Goal: Task Accomplishment & Management: Complete application form

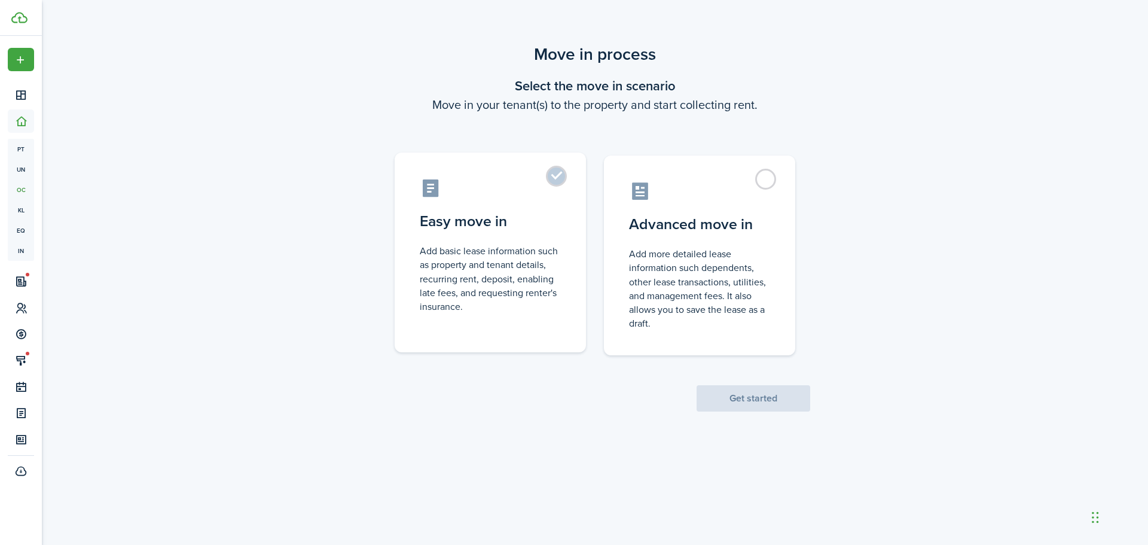
drag, startPoint x: 517, startPoint y: 154, endPoint x: 539, endPoint y: 175, distance: 30.9
click at [520, 156] on label "Easy move in Add basic lease information such as property and tenant details, r…" at bounding box center [490, 253] width 191 height 200
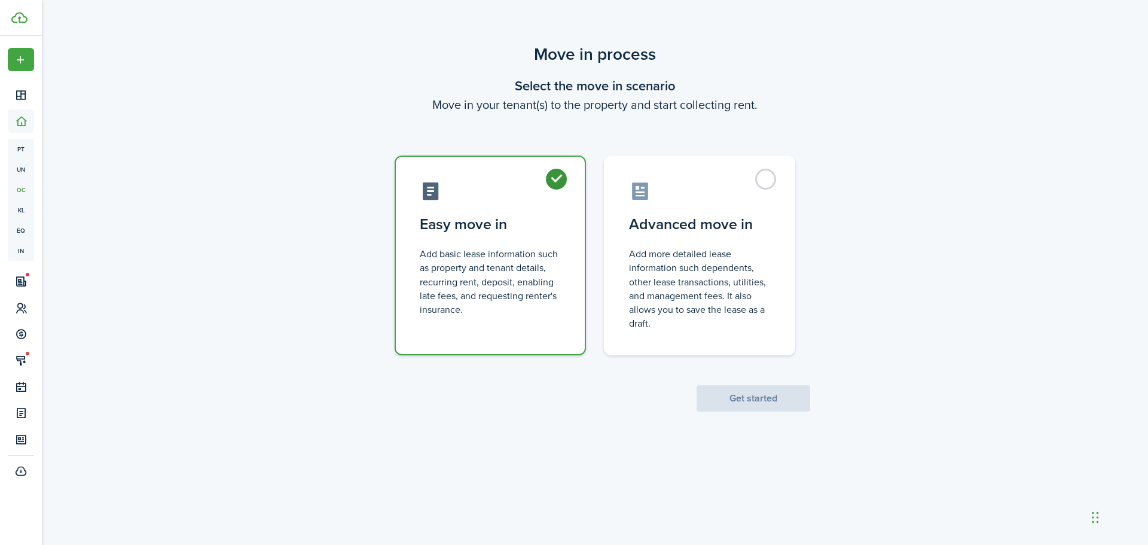
radio input "true"
click at [542, 178] on label "Easy move in Add basic lease information such as property and tenant details, r…" at bounding box center [490, 256] width 191 height 200
click at [761, 411] on button "Get started" at bounding box center [754, 398] width 114 height 26
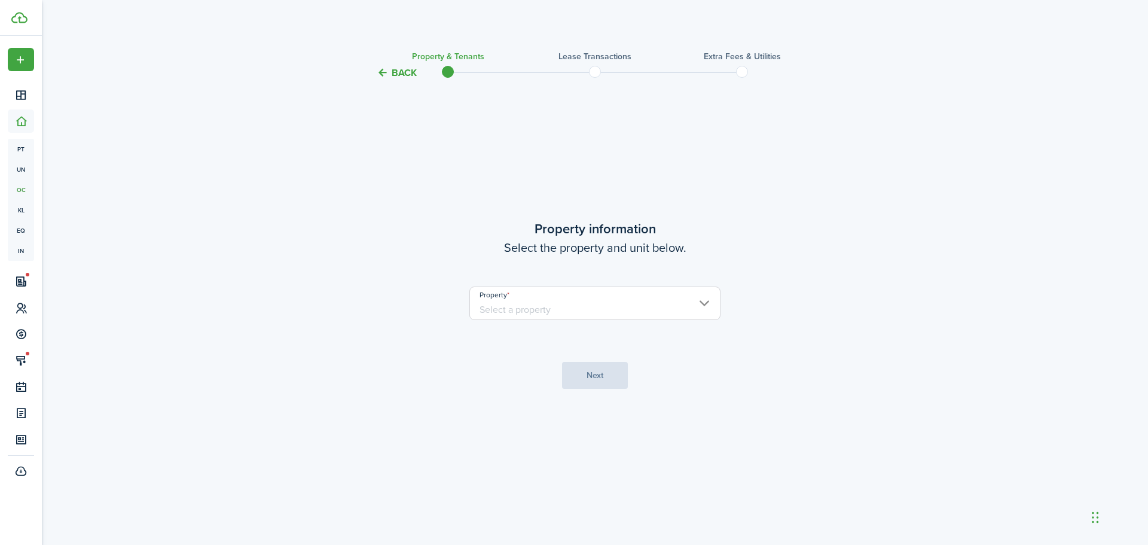
click at [539, 315] on input "Property" at bounding box center [595, 302] width 251 height 33
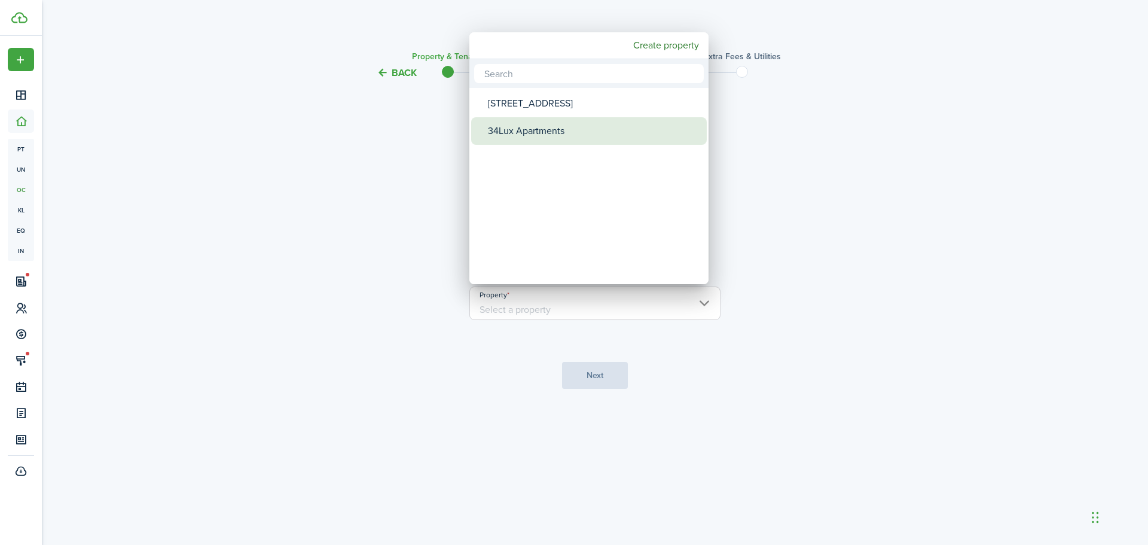
click at [501, 135] on div "34Lux Apartments" at bounding box center [594, 131] width 212 height 28
type input "34Lux Apartments"
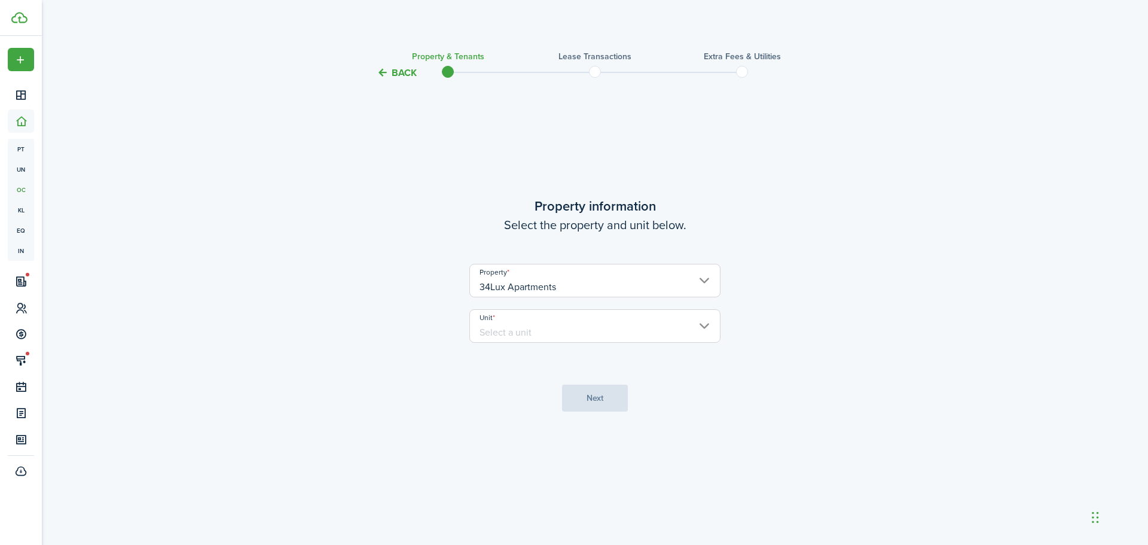
click at [518, 326] on input "Unit" at bounding box center [595, 325] width 251 height 33
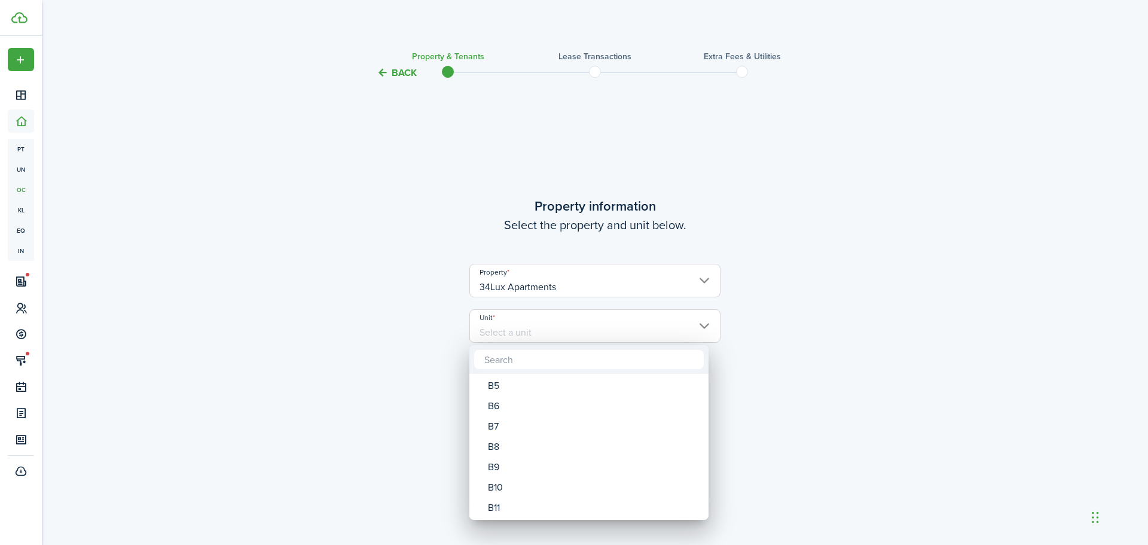
click at [531, 367] on input "text" at bounding box center [589, 359] width 230 height 19
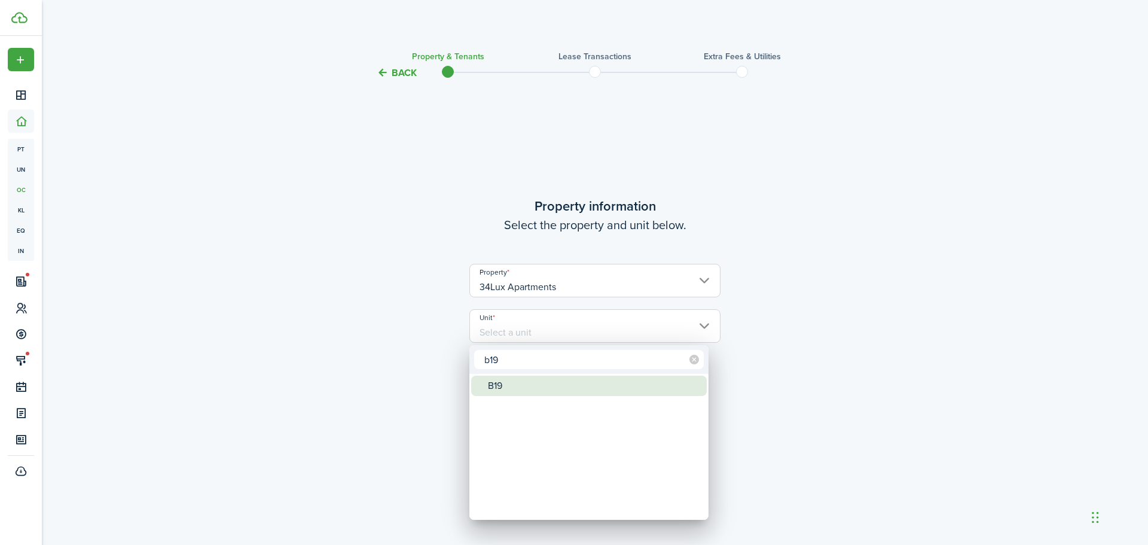
type input "b19"
click at [510, 396] on mbsc-wheel-item "Unit" at bounding box center [589, 406] width 236 height 20
click at [513, 389] on div "B19" at bounding box center [594, 386] width 212 height 20
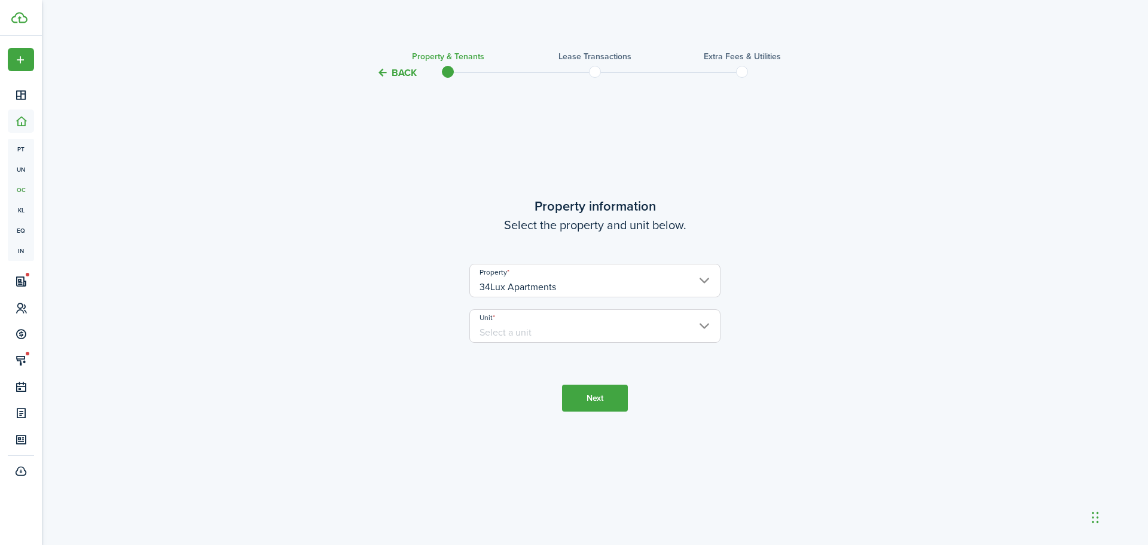
type input "B19"
click at [605, 406] on button "Next" at bounding box center [595, 398] width 66 height 27
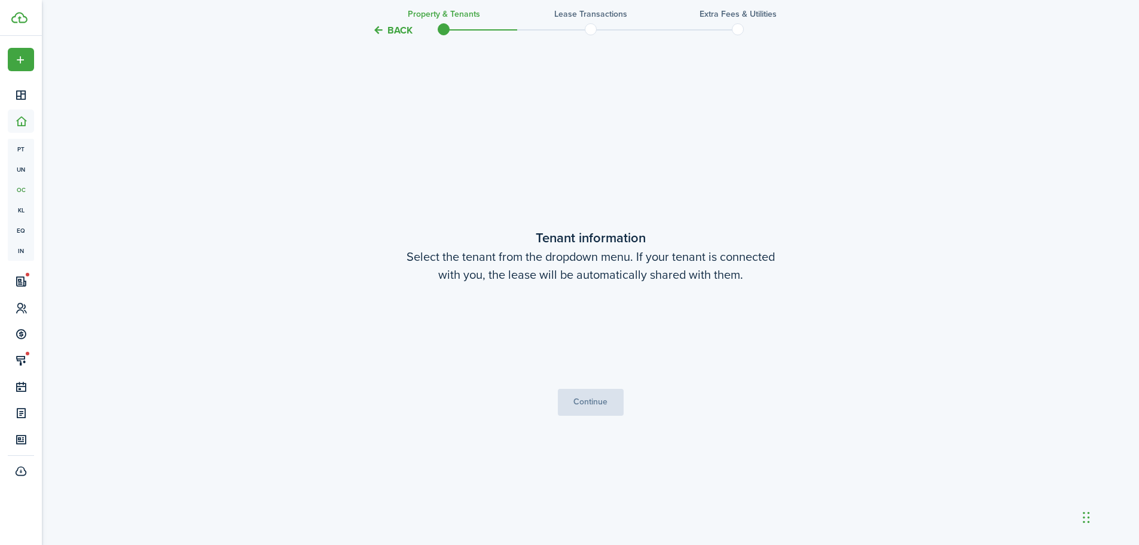
scroll to position [465, 0]
click at [593, 395] on button "Continue" at bounding box center [591, 401] width 66 height 27
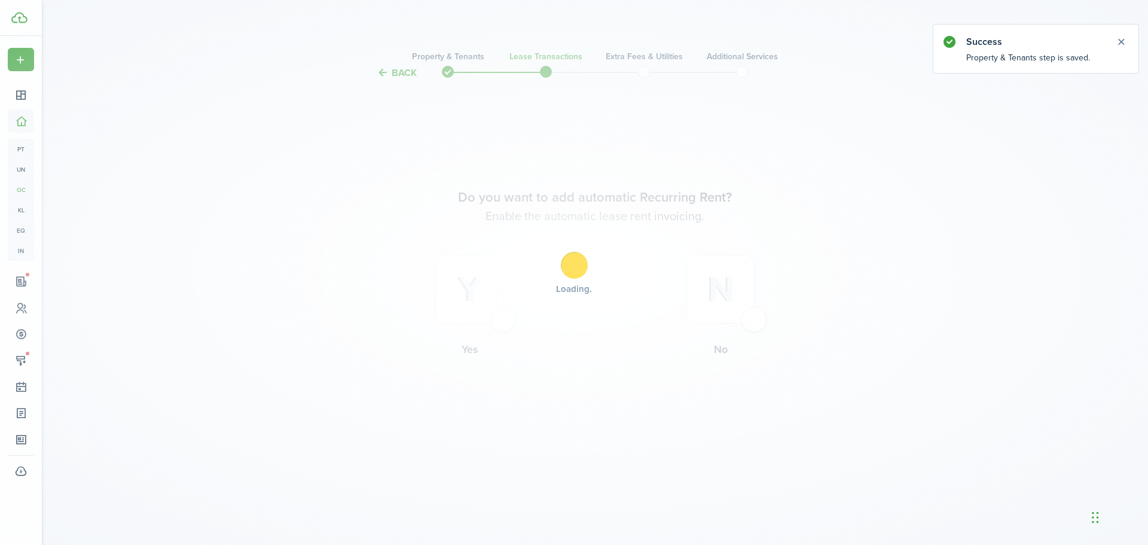
click at [471, 325] on div "Loading" at bounding box center [574, 272] width 1148 height 545
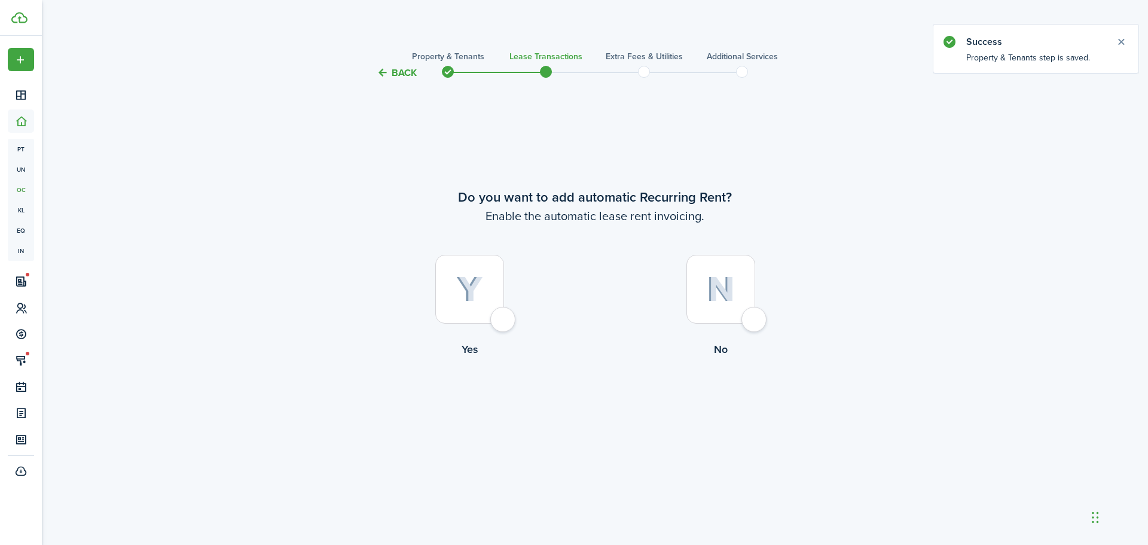
click at [492, 322] on div at bounding box center [469, 289] width 69 height 69
radio input "true"
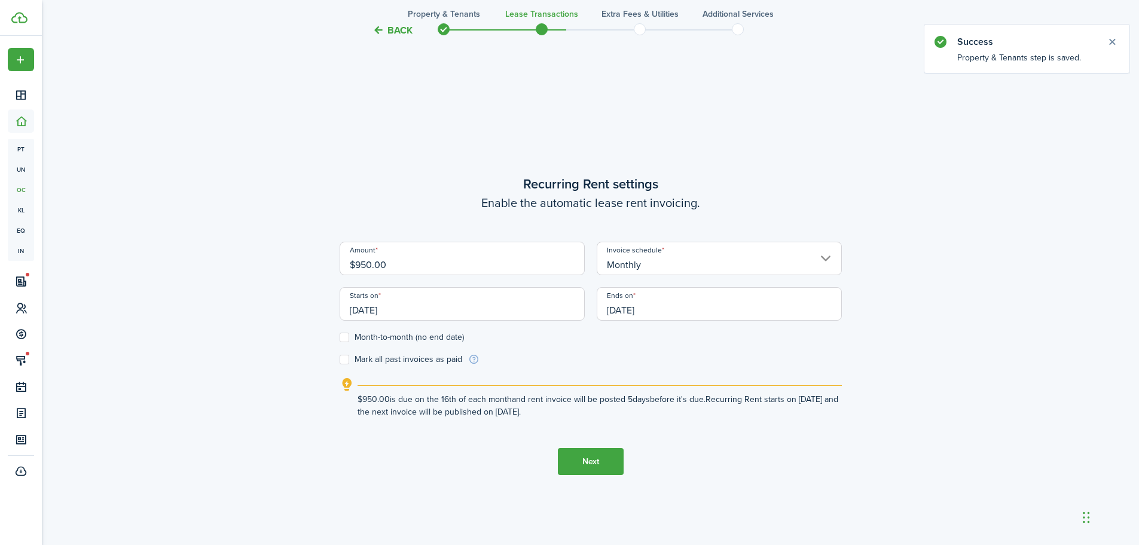
scroll to position [465, 0]
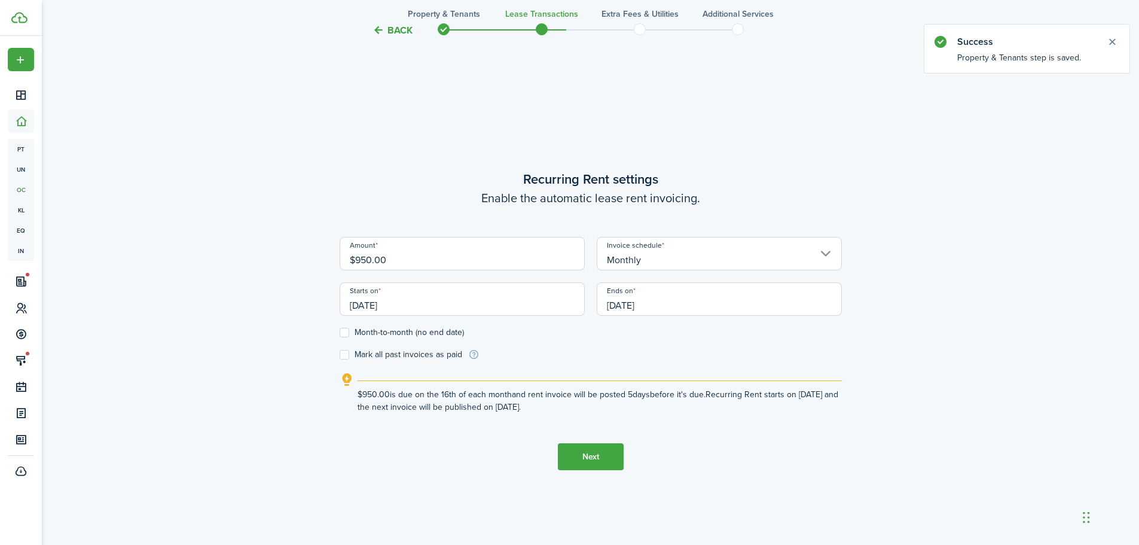
click at [413, 311] on input "[DATE]" at bounding box center [462, 298] width 245 height 33
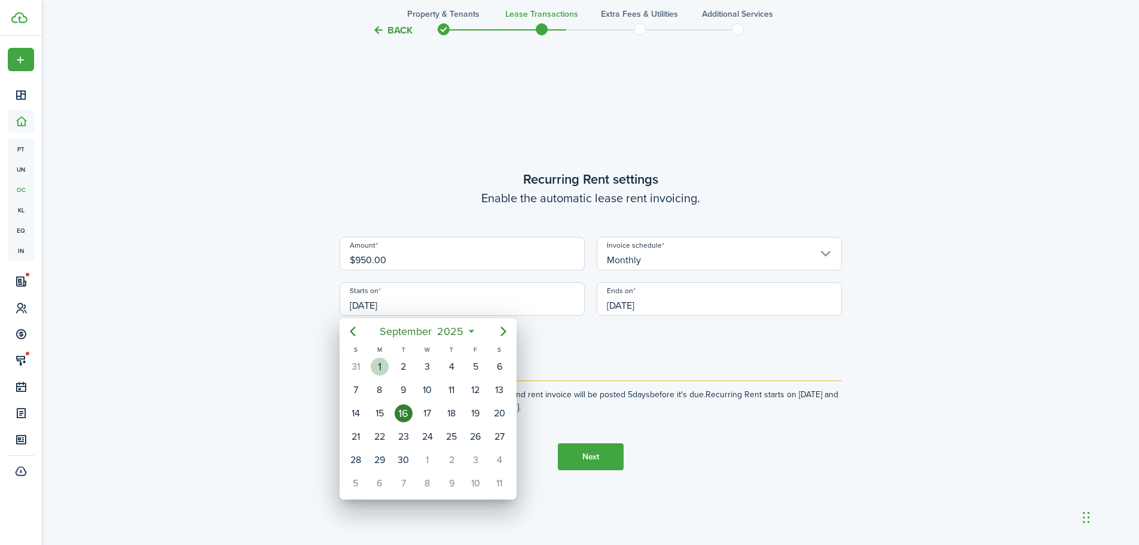
click at [382, 368] on div "1" at bounding box center [380, 367] width 18 height 18
type input "[DATE]"
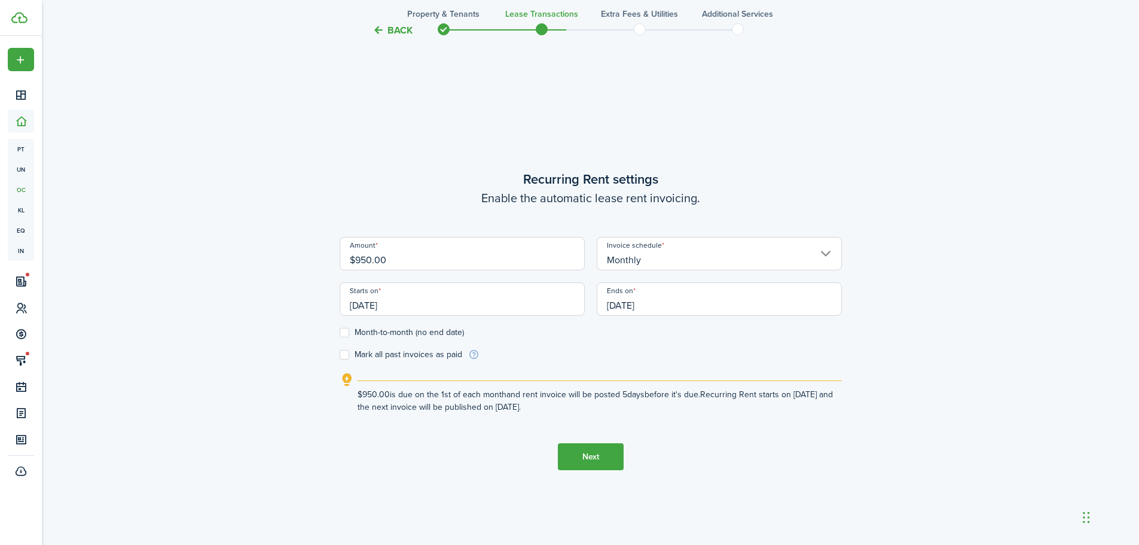
click at [656, 303] on input "[DATE]" at bounding box center [719, 298] width 245 height 33
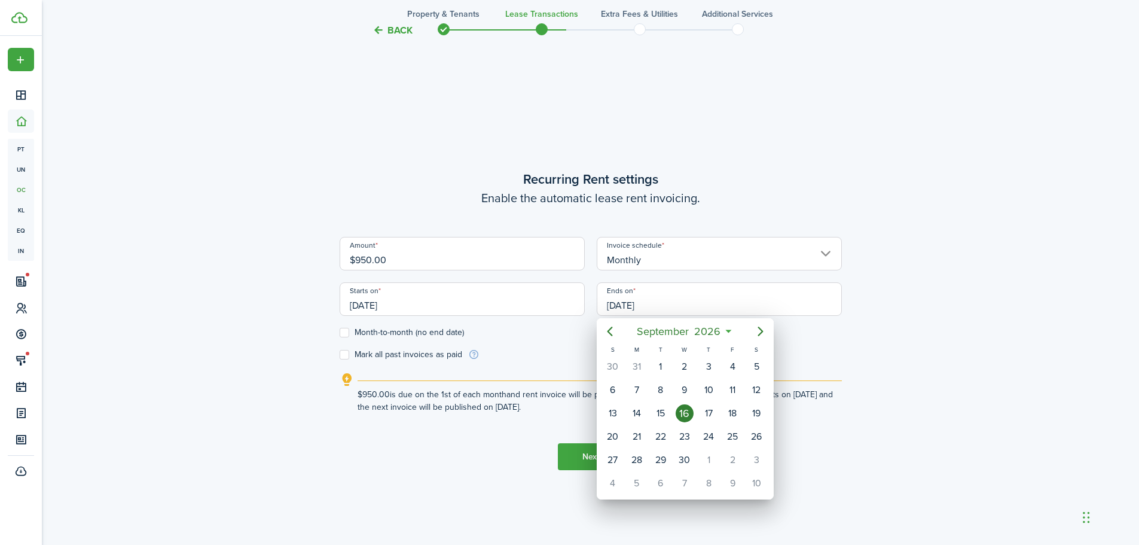
click at [687, 456] on div "30" at bounding box center [685, 460] width 18 height 18
type input "[DATE]"
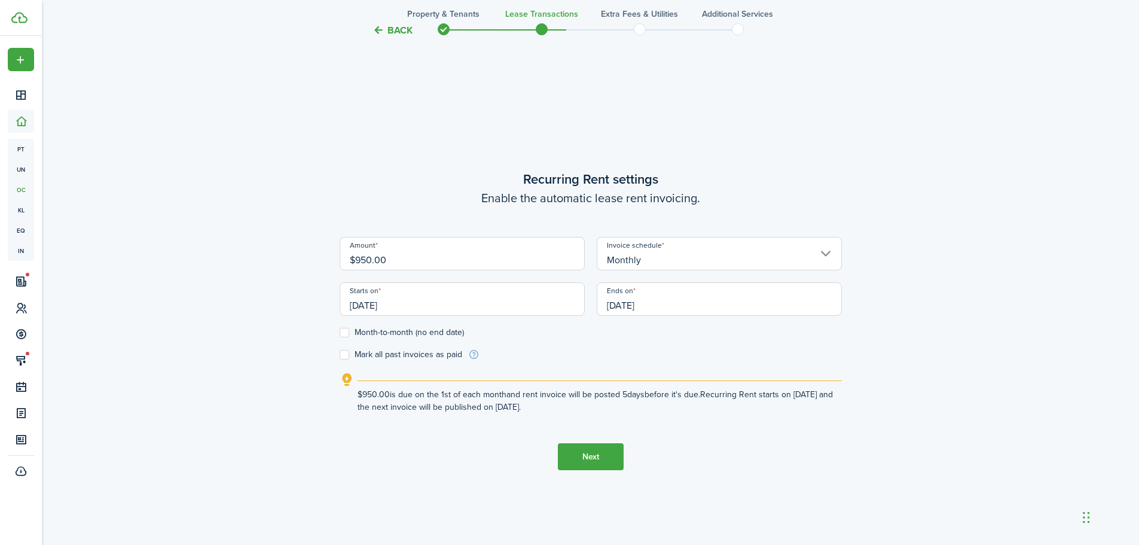
click at [685, 464] on tc-wizard-step "Recurring Rent settings Enable the automatic lease rent invoicing. Amount $950.…" at bounding box center [591, 319] width 502 height 545
click at [570, 457] on button "Next" at bounding box center [591, 456] width 66 height 27
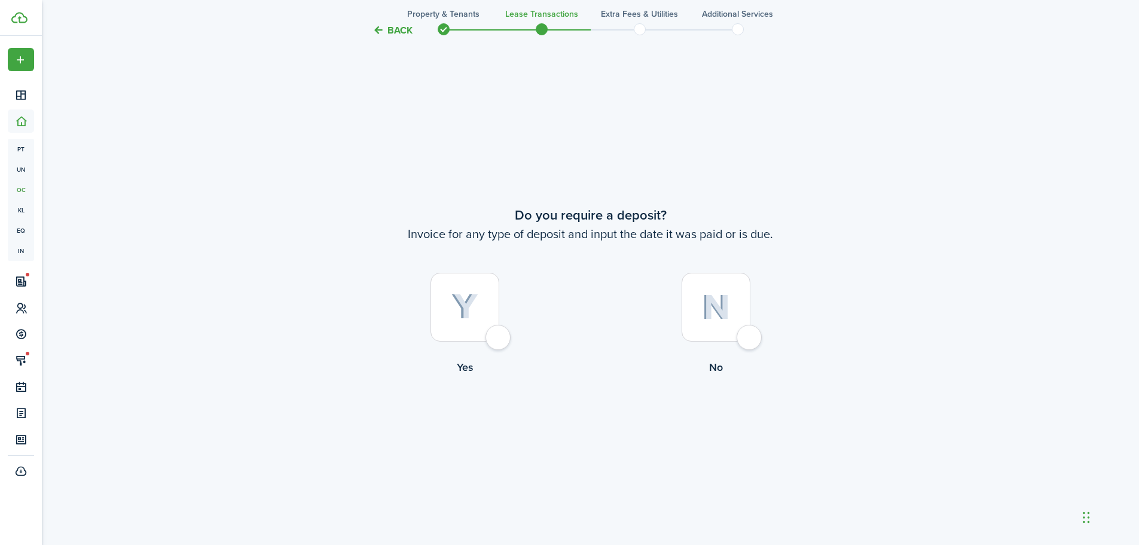
scroll to position [1010, 0]
click at [483, 332] on div at bounding box center [465, 305] width 69 height 69
radio input "true"
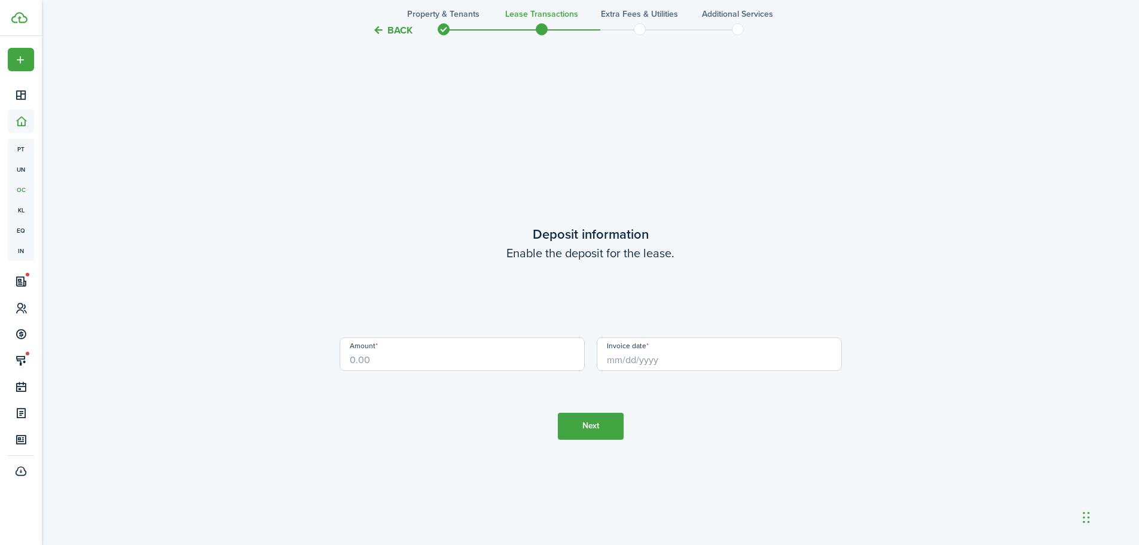
scroll to position [1554, 0]
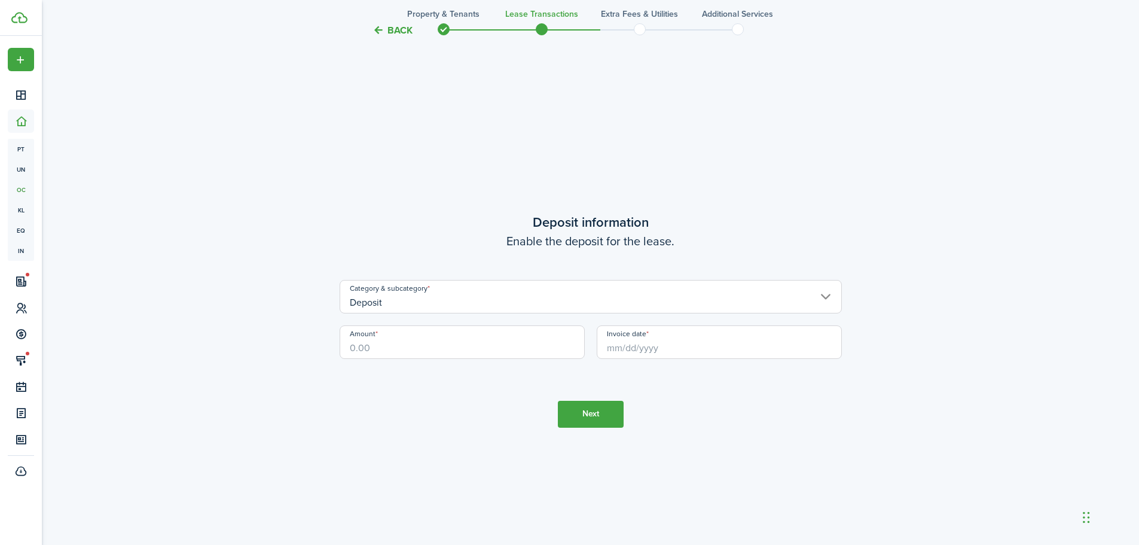
click at [487, 352] on input "Amount" at bounding box center [462, 341] width 245 height 33
click at [640, 343] on input "Invoice date" at bounding box center [719, 341] width 245 height 33
type input "$1,350.00"
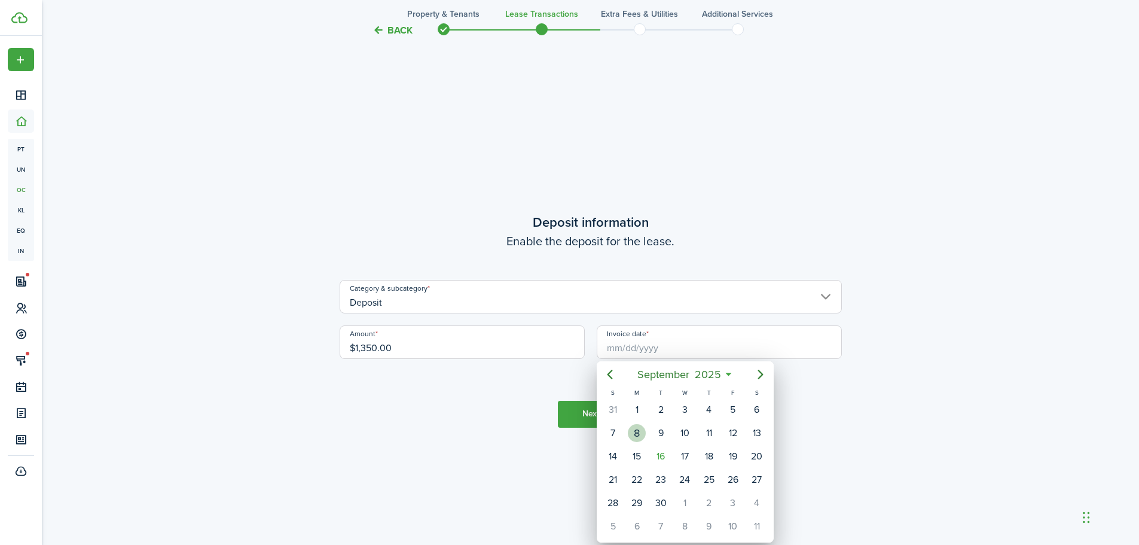
drag, startPoint x: 631, startPoint y: 431, endPoint x: 525, endPoint y: 425, distance: 106.6
click at [628, 432] on div "8" at bounding box center [637, 433] width 18 height 18
click at [636, 434] on div "8" at bounding box center [637, 433] width 18 height 18
type input "[DATE]"
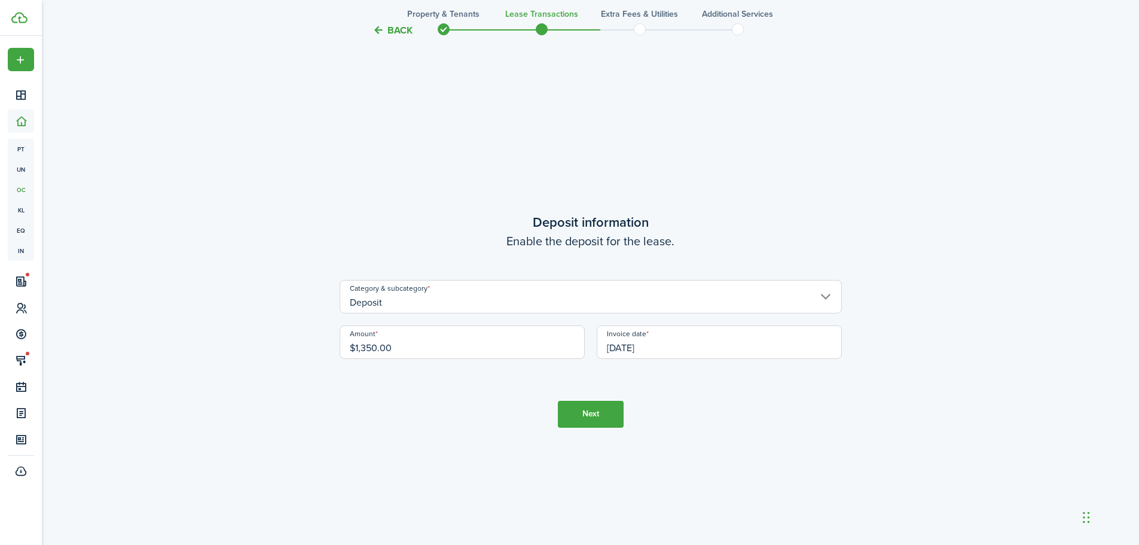
drag, startPoint x: 521, startPoint y: 377, endPoint x: 590, endPoint y: 417, distance: 79.9
click at [532, 383] on tc-wizard-step "Deposit information Enable the deposit for the lease. Category & subcategory De…" at bounding box center [591, 319] width 502 height 545
click at [590, 417] on button "Next" at bounding box center [591, 414] width 66 height 27
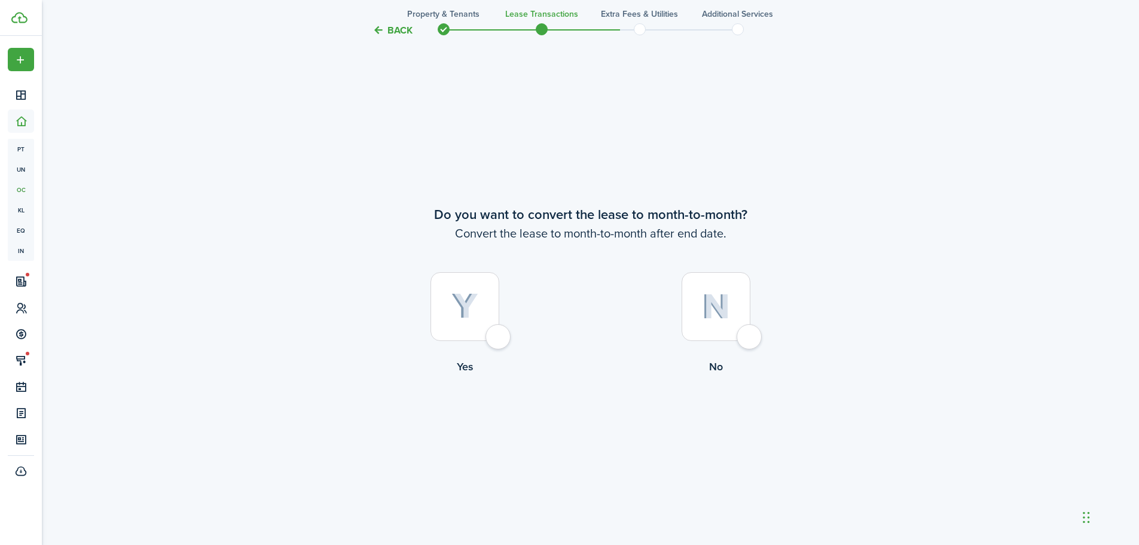
scroll to position [2099, 0]
click at [471, 315] on img at bounding box center [465, 305] width 27 height 26
radio input "true"
drag, startPoint x: 603, startPoint y: 455, endPoint x: 585, endPoint y: 428, distance: 32.8
click at [589, 435] on tc-wizard-step "Do you want to convert the lease to month-to-month? Convert the lease to month-…" at bounding box center [591, 319] width 502 height 545
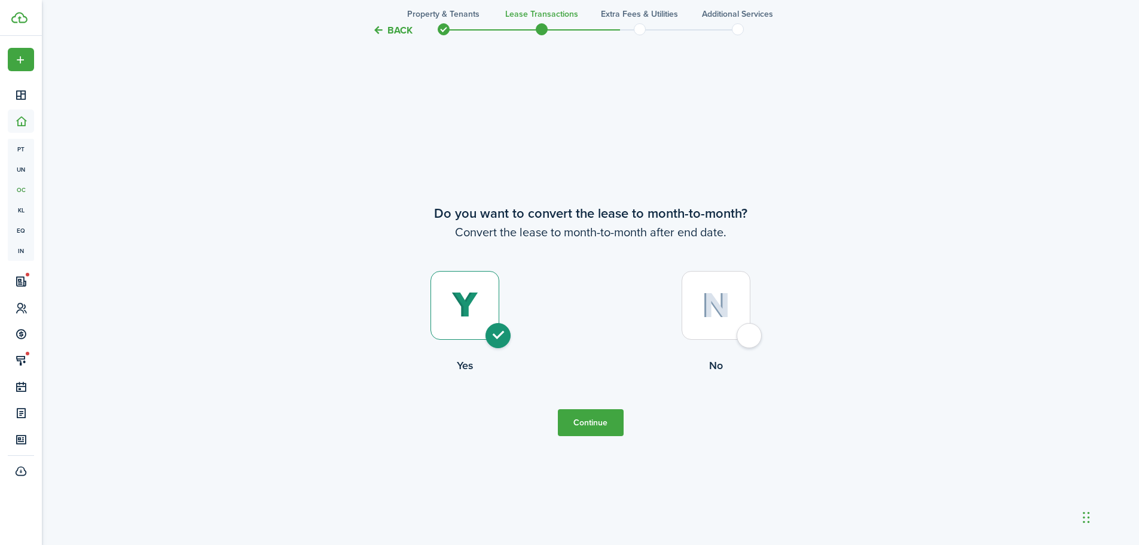
click at [585, 428] on button "Continue" at bounding box center [591, 422] width 66 height 27
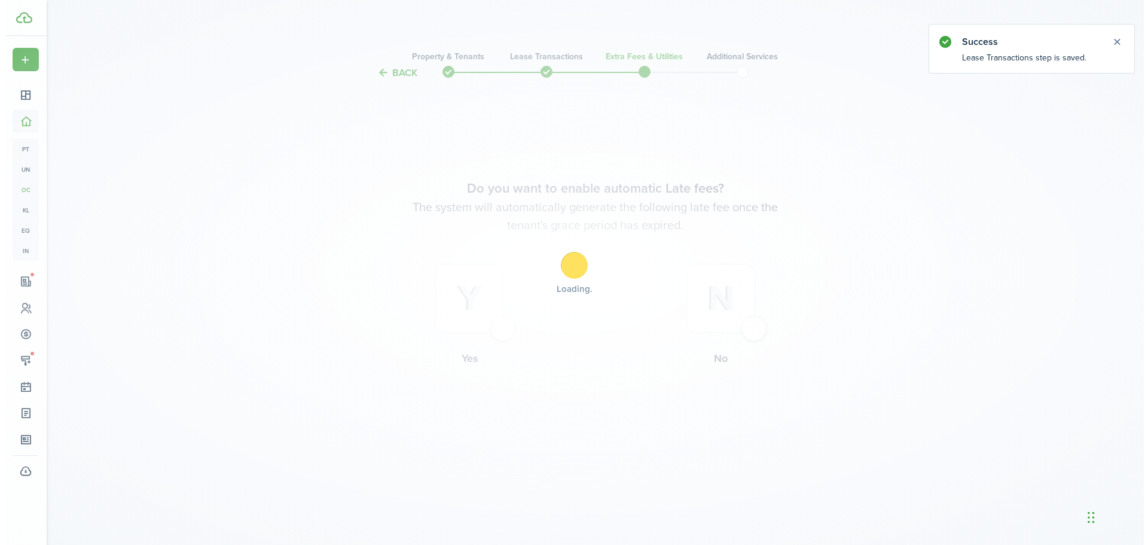
scroll to position [0, 0]
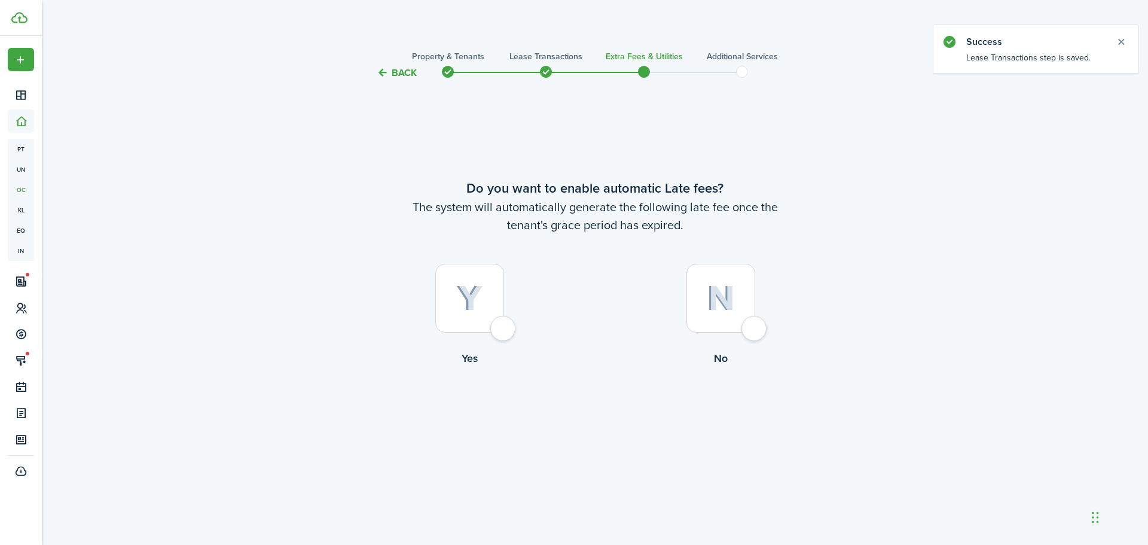
click at [490, 307] on div at bounding box center [469, 298] width 69 height 69
radio input "true"
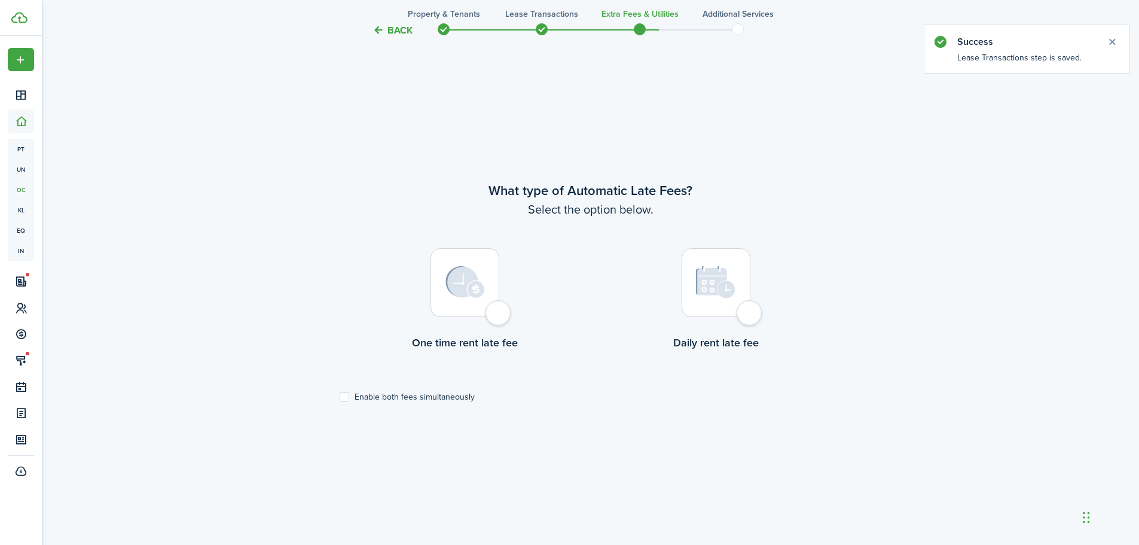
click at [499, 313] on div at bounding box center [465, 282] width 69 height 69
radio input "true"
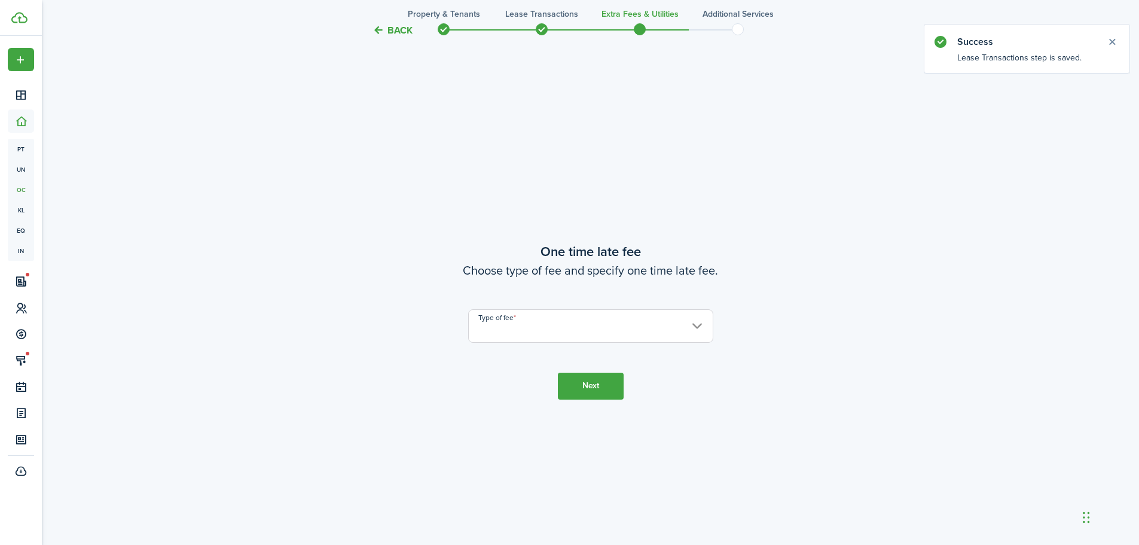
scroll to position [1010, 0]
click at [529, 334] on input "Type of fee" at bounding box center [590, 325] width 245 height 33
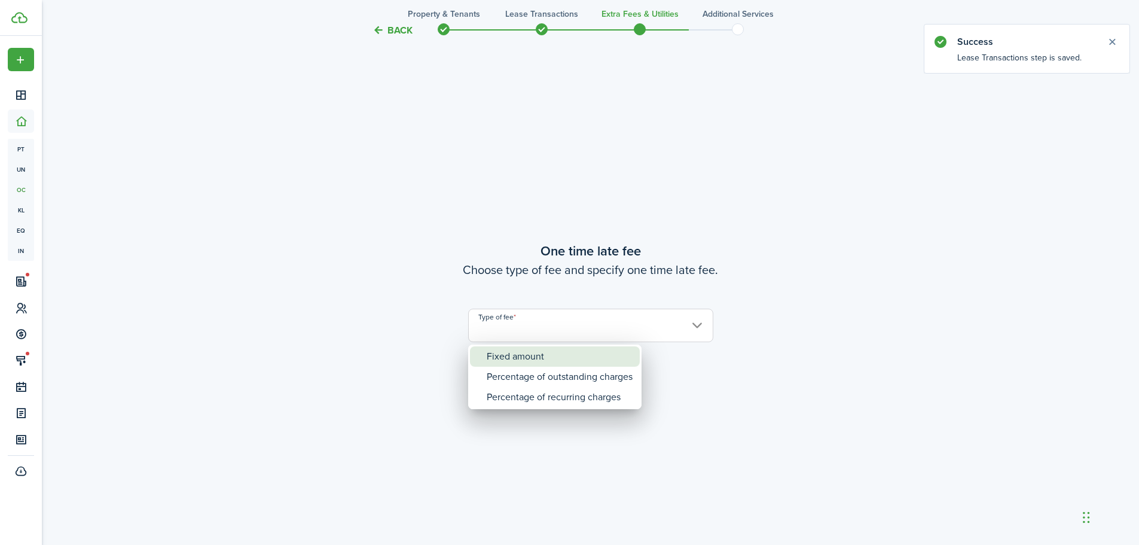
click at [532, 360] on div "Fixed amount" at bounding box center [560, 356] width 146 height 20
type input "Fixed amount"
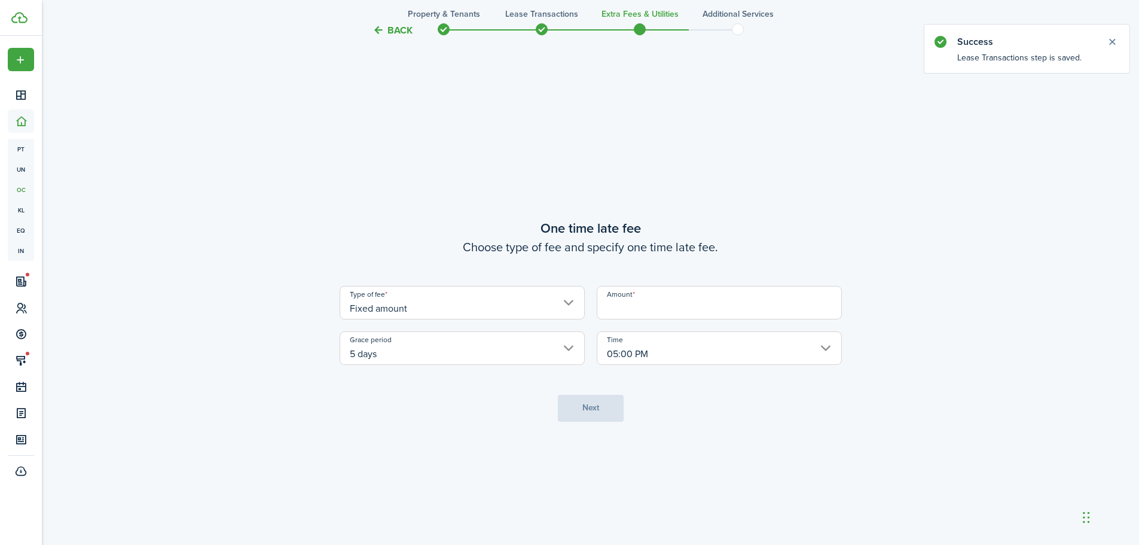
click at [630, 306] on input "Amount" at bounding box center [719, 302] width 245 height 33
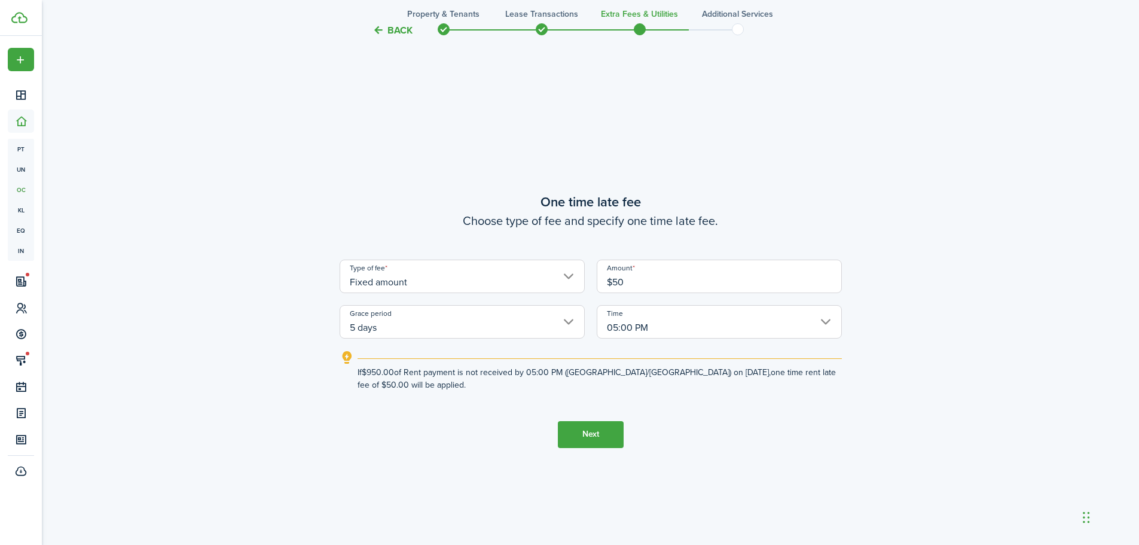
type input "$50.00"
click at [599, 444] on button "Next" at bounding box center [591, 434] width 66 height 27
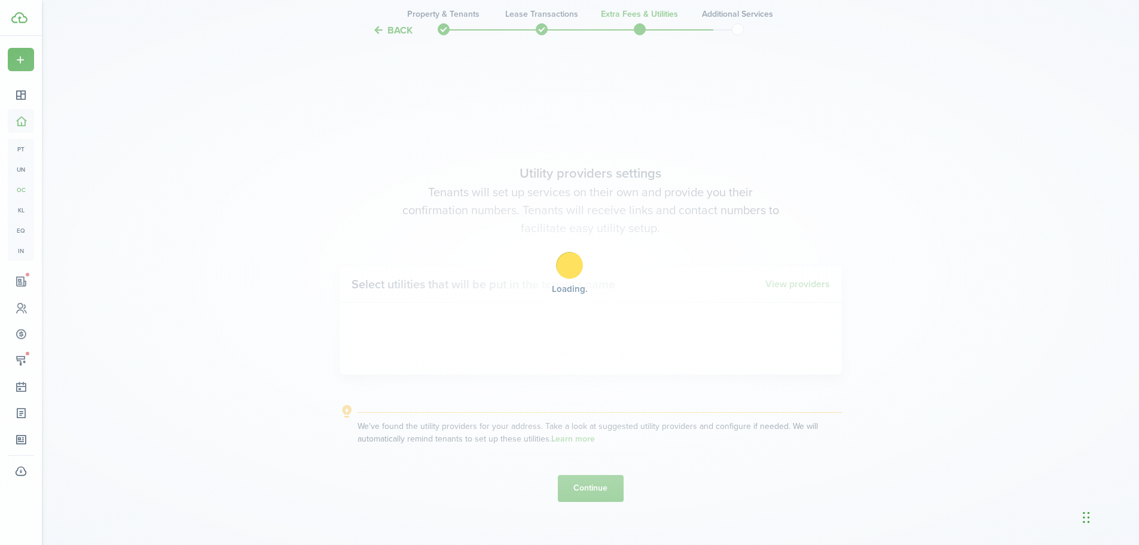
scroll to position [1554, 0]
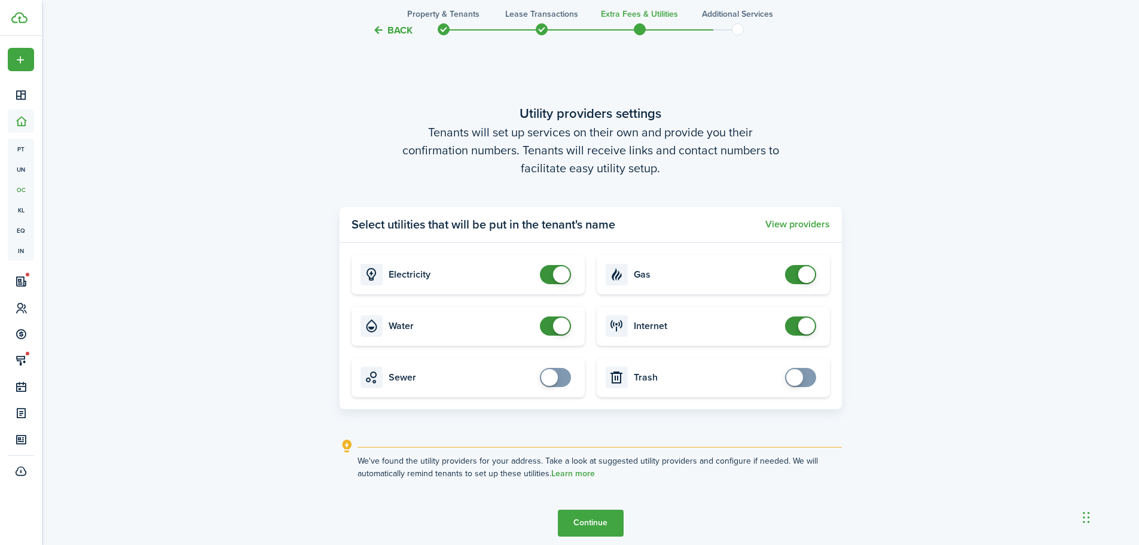
checkbox input "false"
click at [558, 330] on span at bounding box center [561, 326] width 17 height 17
drag, startPoint x: 807, startPoint y: 278, endPoint x: 805, endPoint y: 286, distance: 8.6
checkbox input "false"
click at [806, 278] on span at bounding box center [806, 274] width 17 height 17
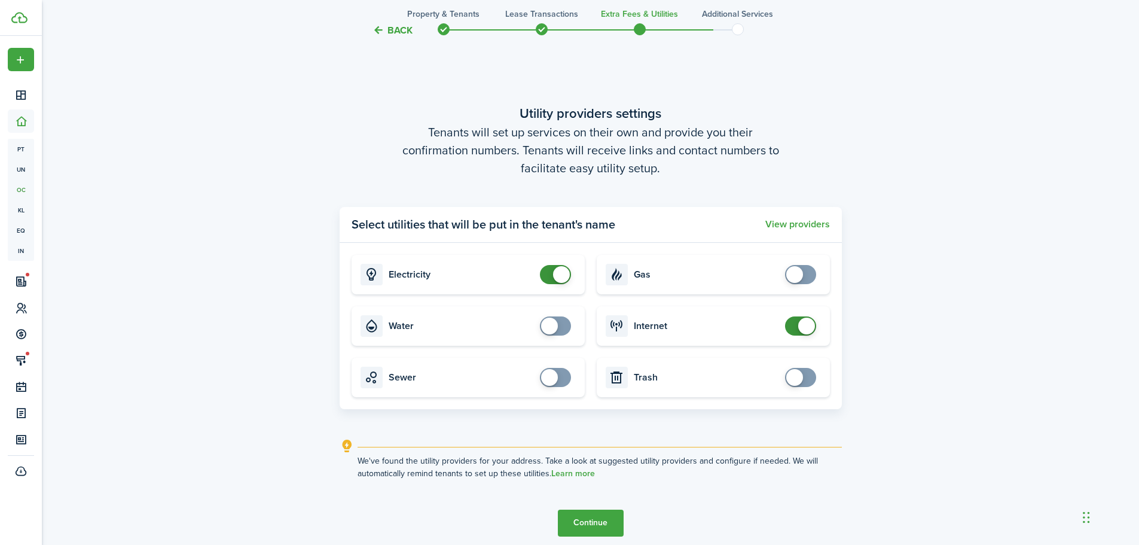
click at [614, 516] on button "Continue" at bounding box center [591, 523] width 66 height 27
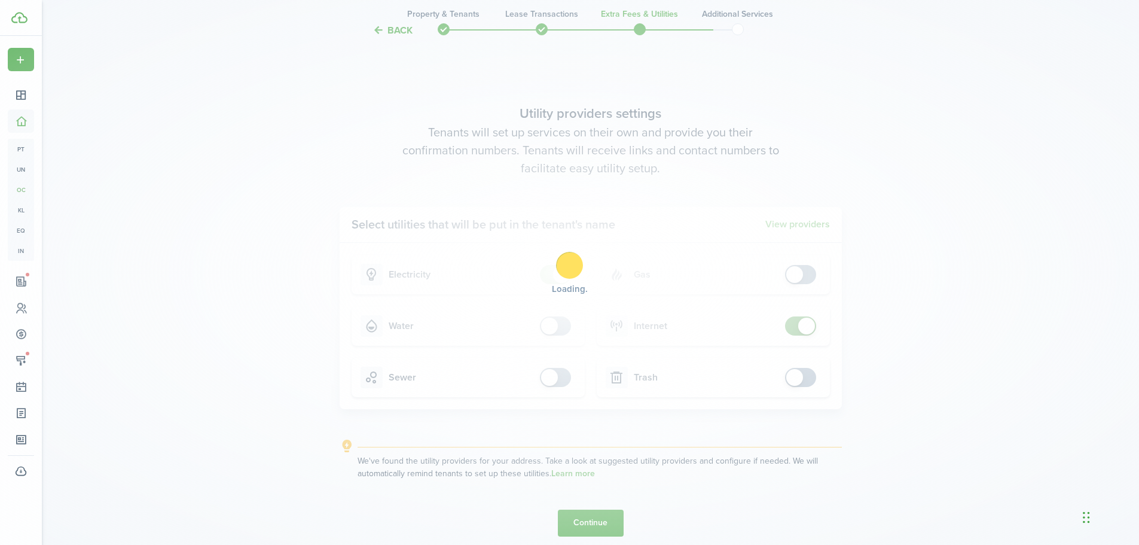
scroll to position [0, 0]
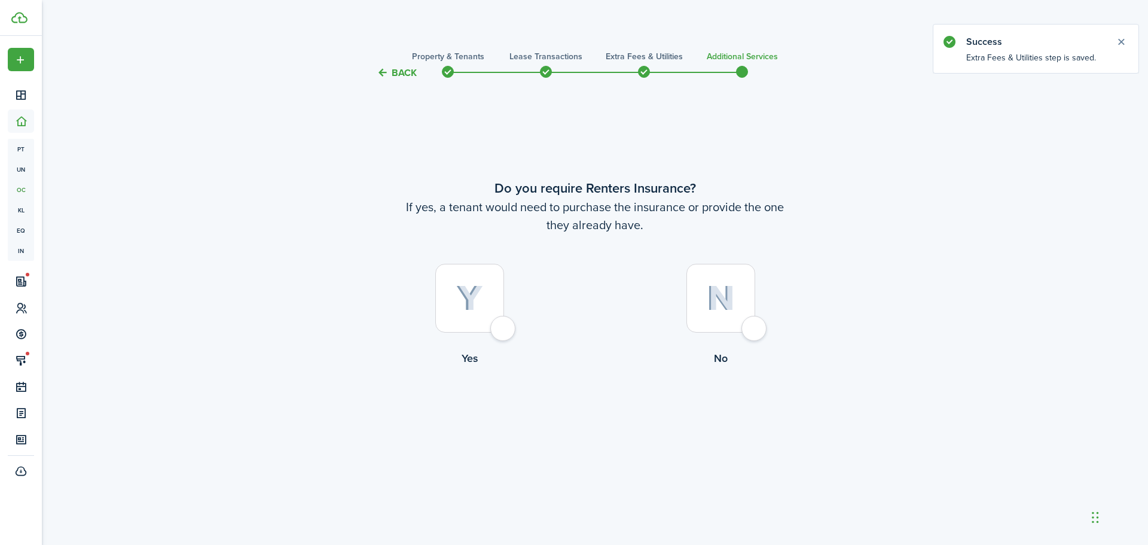
click at [760, 313] on label "No" at bounding box center [720, 318] width 251 height 108
radio input "true"
click at [564, 408] on button "Complete move in" at bounding box center [595, 416] width 88 height 27
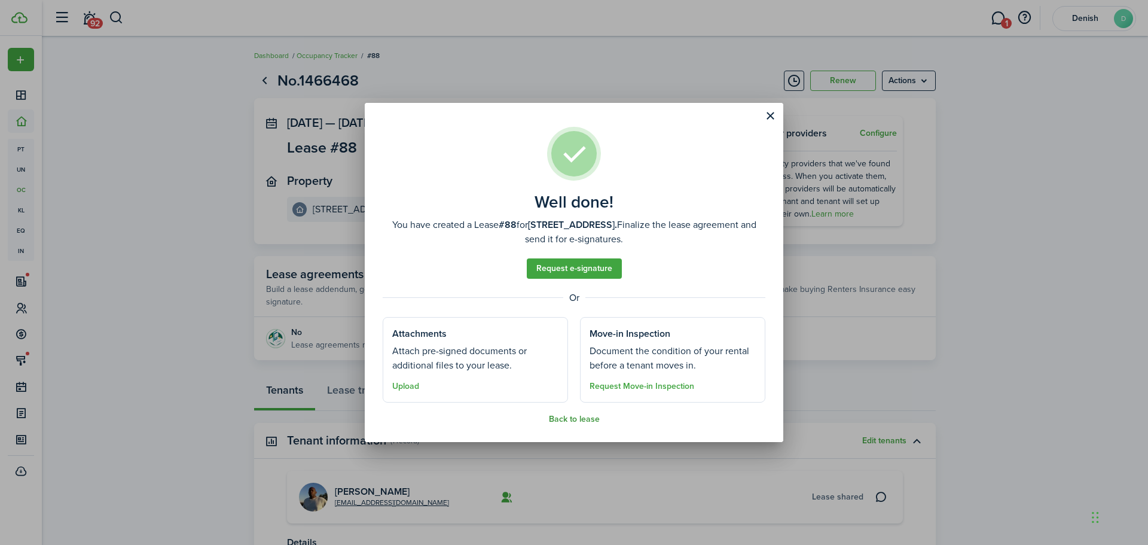
click at [575, 416] on button "Back to lease" at bounding box center [574, 419] width 51 height 10
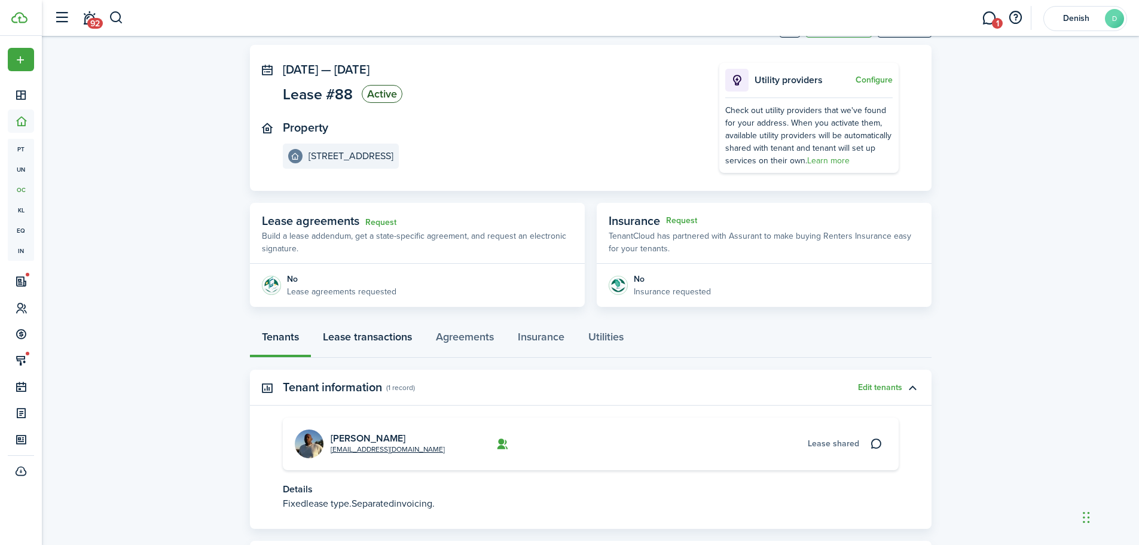
scroll to position [118, 0]
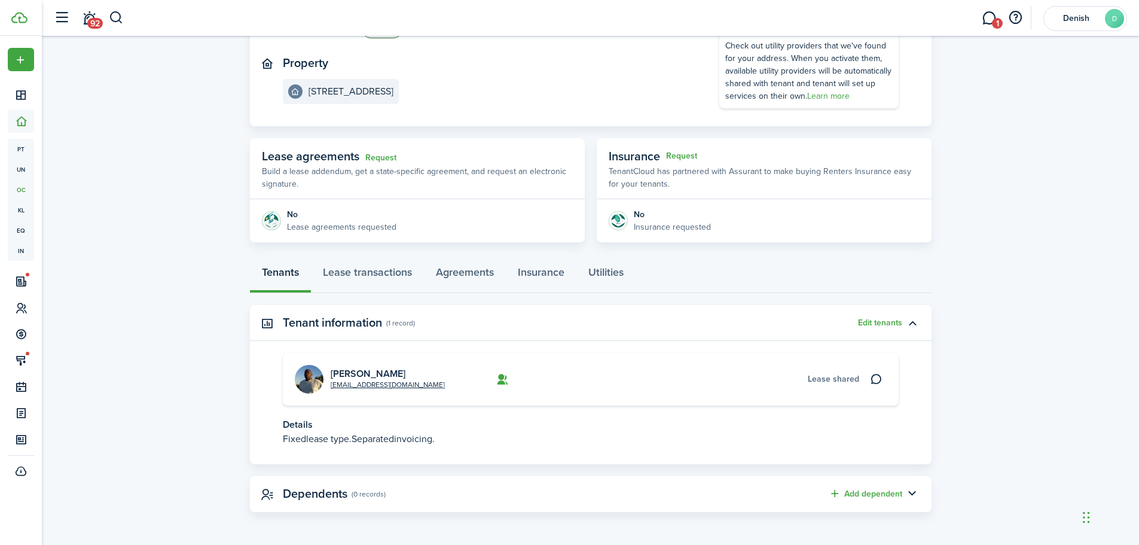
click at [309, 376] on img at bounding box center [309, 379] width 29 height 29
click at [366, 286] on link "Lease transactions" at bounding box center [367, 275] width 113 height 36
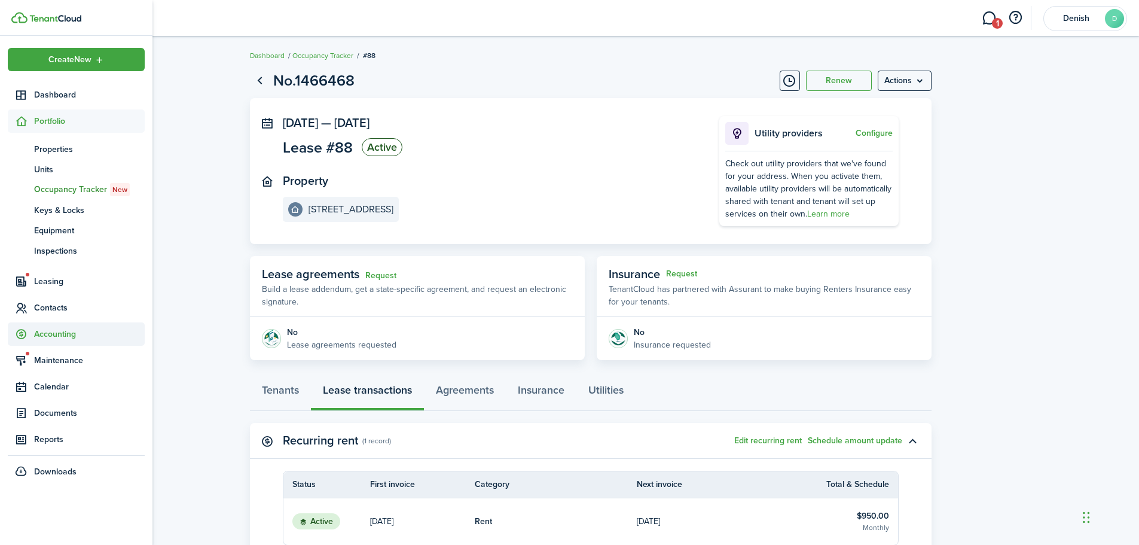
click at [54, 327] on span "Accounting" at bounding box center [76, 333] width 137 height 23
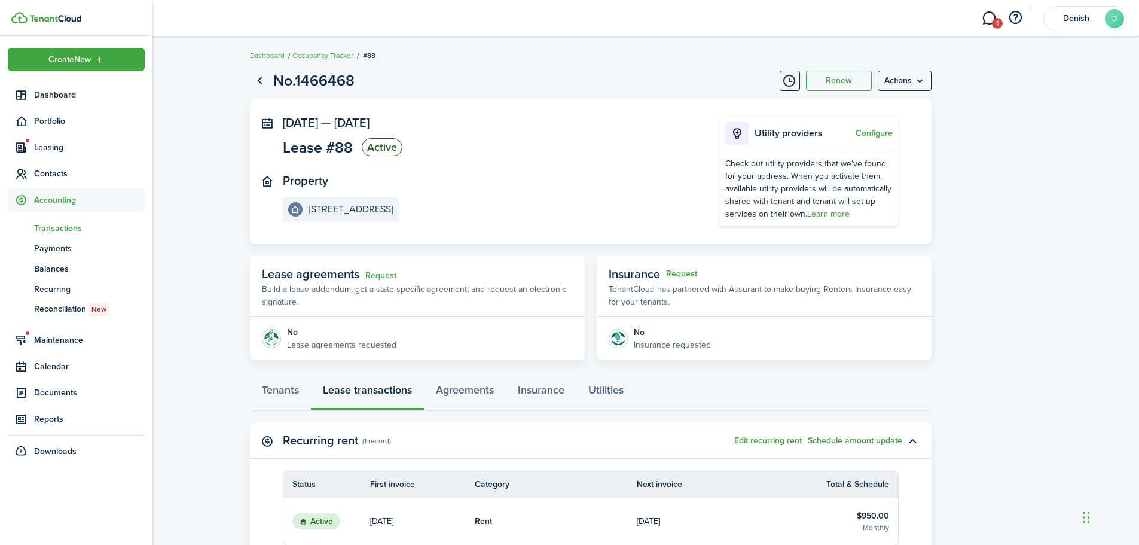
click at [39, 228] on span "Transactions" at bounding box center [89, 228] width 111 height 13
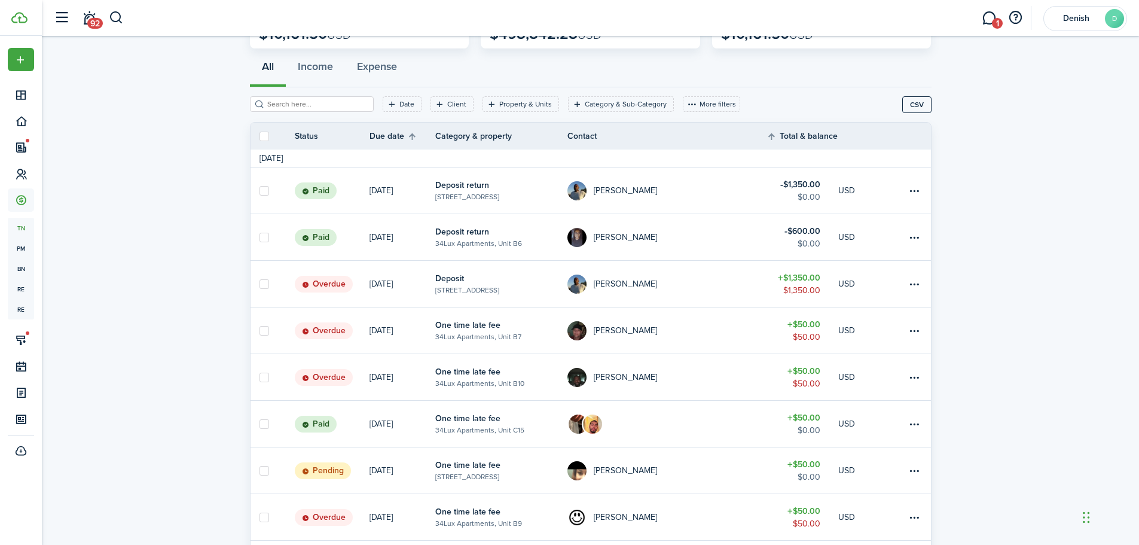
scroll to position [120, 0]
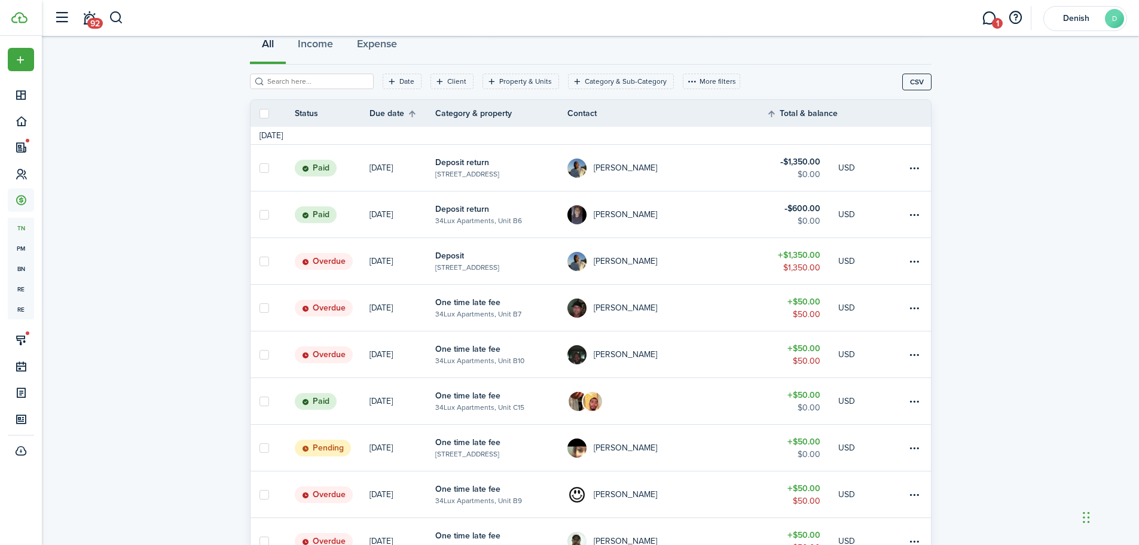
click at [598, 167] on table-profile-info-text "[PERSON_NAME]" at bounding box center [625, 168] width 63 height 10
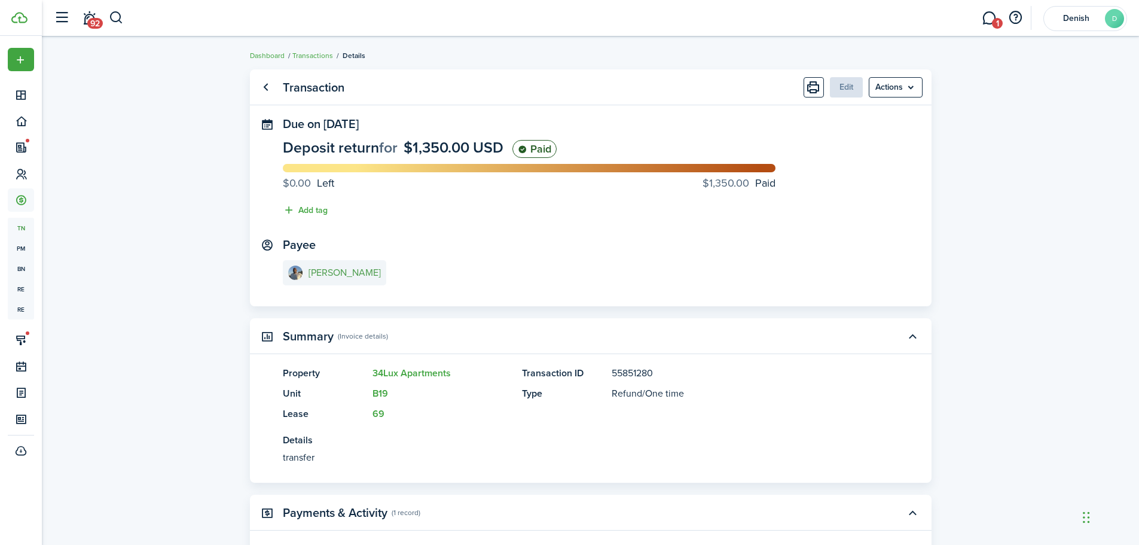
click at [345, 269] on e-details-info-title "[PERSON_NAME]" at bounding box center [345, 272] width 72 height 11
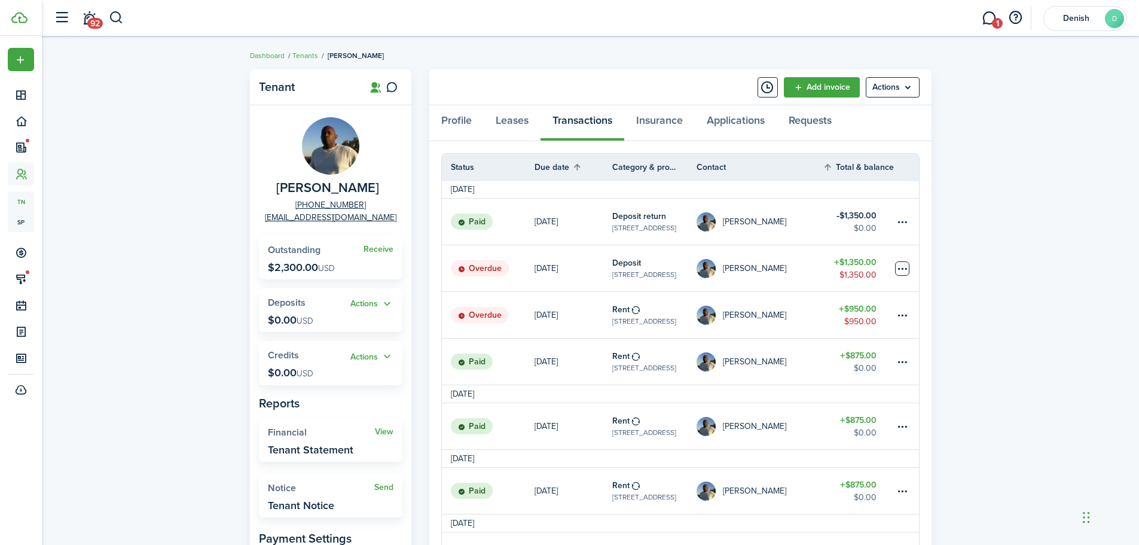
click at [898, 267] on table-menu-btn-icon at bounding box center [902, 268] width 14 height 14
click at [861, 312] on link "Mark as paid" at bounding box center [857, 313] width 105 height 20
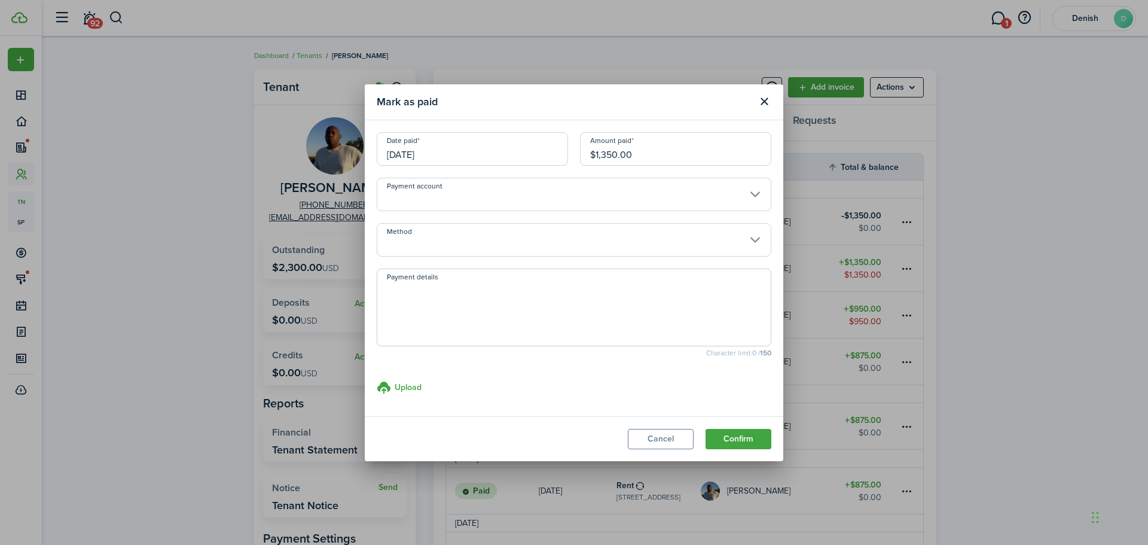
click at [440, 206] on input "Payment account" at bounding box center [574, 194] width 395 height 33
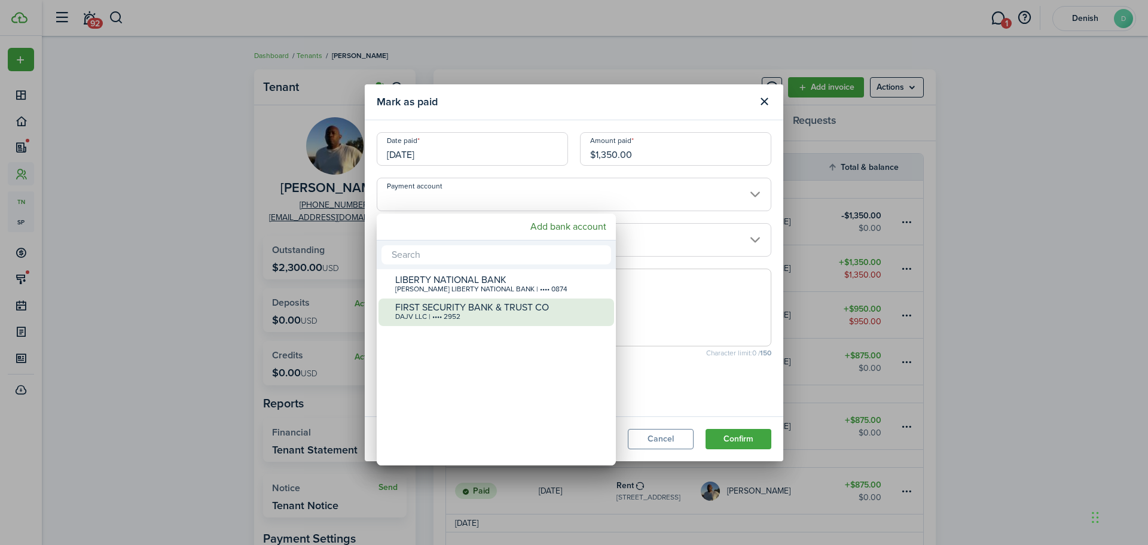
drag, startPoint x: 427, startPoint y: 310, endPoint x: 406, endPoint y: 252, distance: 61.7
click at [426, 310] on div "FIRST SECURITY BANK & TRUST CO" at bounding box center [501, 307] width 212 height 11
type input "•••• •••• •••• 2952"
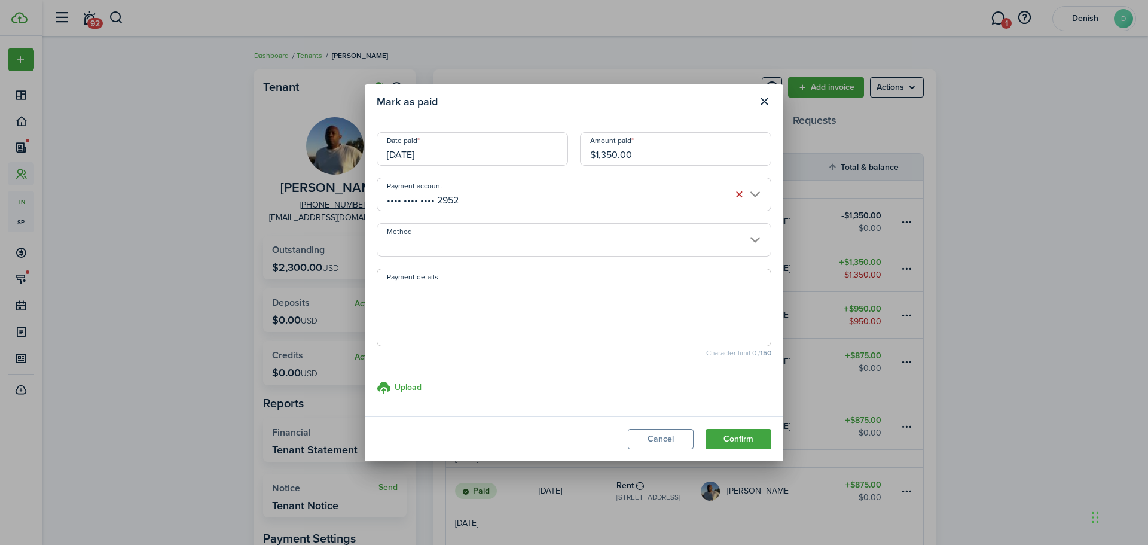
click at [407, 249] on input "Method" at bounding box center [574, 239] width 395 height 33
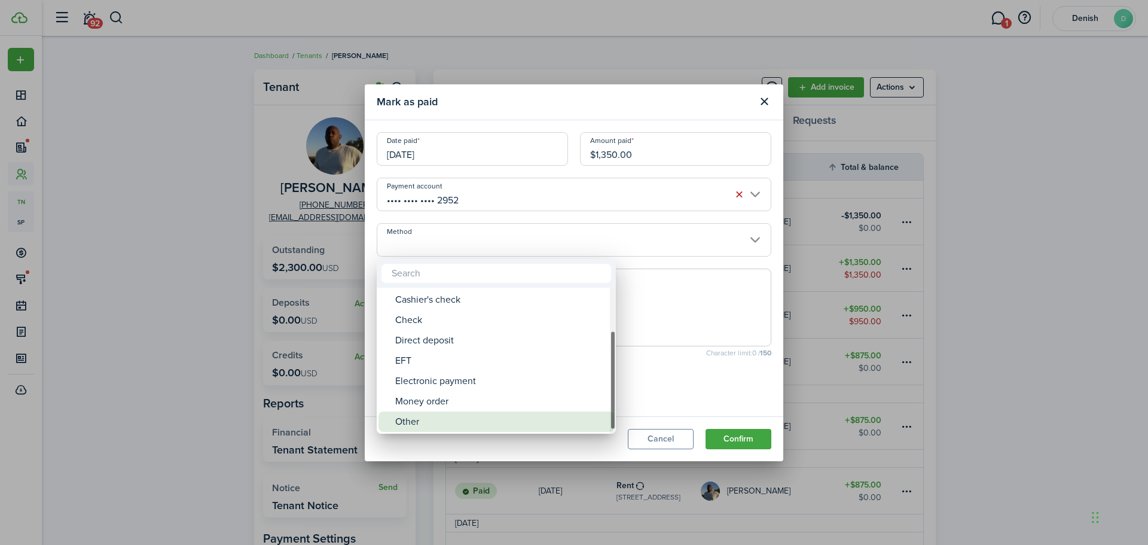
click at [420, 420] on div "Other" at bounding box center [501, 421] width 212 height 20
type input "Other"
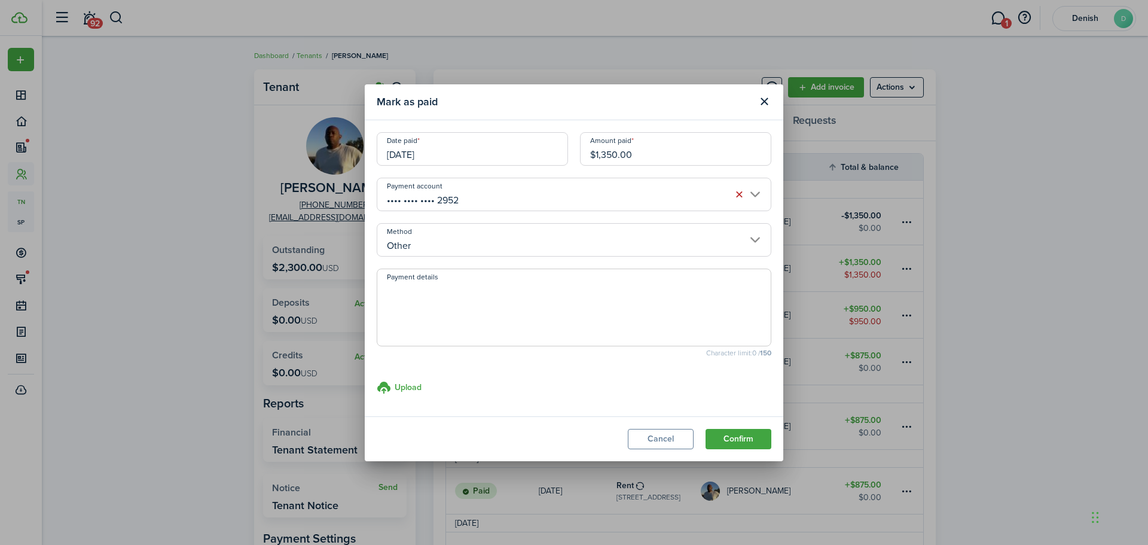
click at [432, 290] on textarea "Payment details" at bounding box center [574, 310] width 394 height 57
type textarea "transfer from old lease"
click at [758, 437] on button "Confirm" at bounding box center [739, 439] width 66 height 20
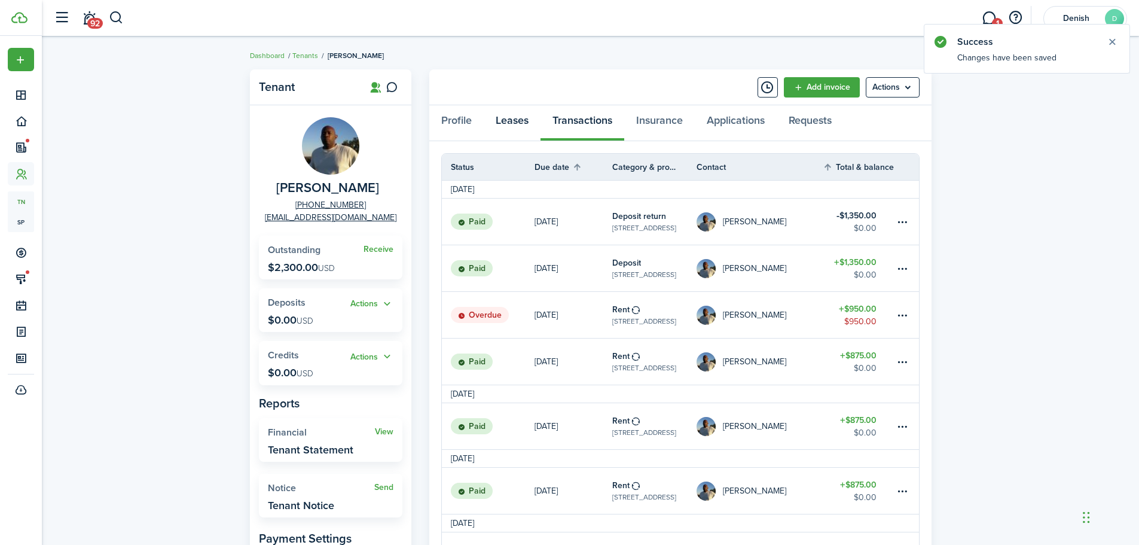
click at [523, 117] on link "Leases" at bounding box center [512, 123] width 57 height 36
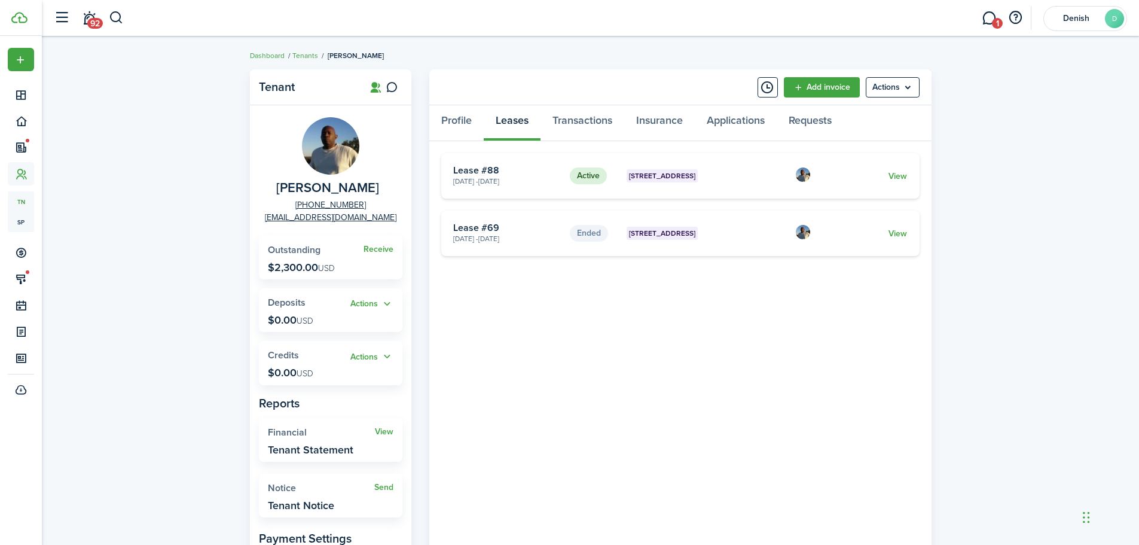
click at [899, 168] on card "Active 34Lux Apartments, Unit B19 [DATE] - [DATE] Lease #88 View" at bounding box center [680, 175] width 478 height 45
click at [899, 175] on link "View" at bounding box center [898, 176] width 19 height 13
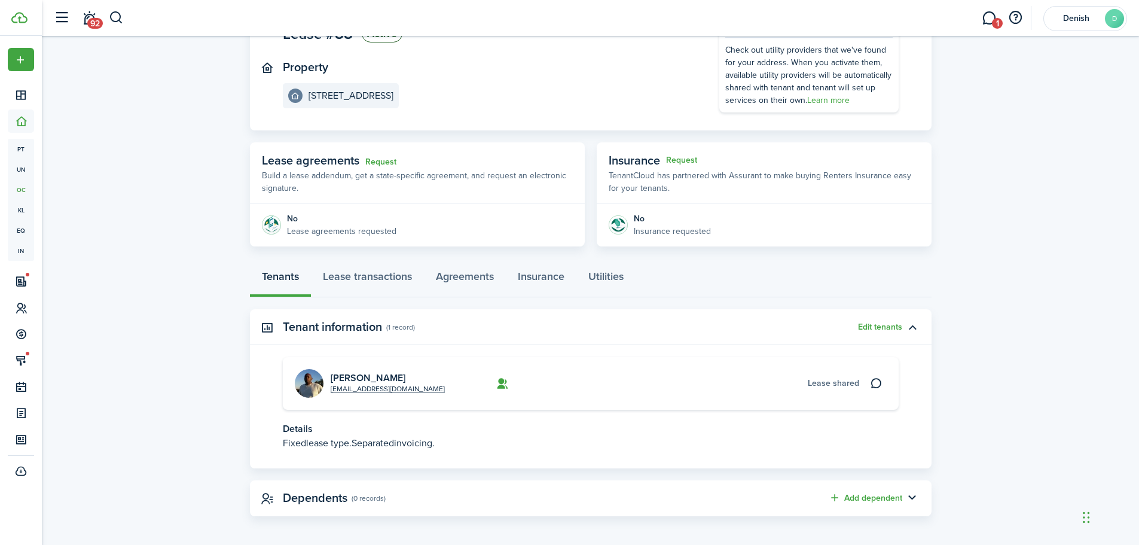
scroll to position [118, 0]
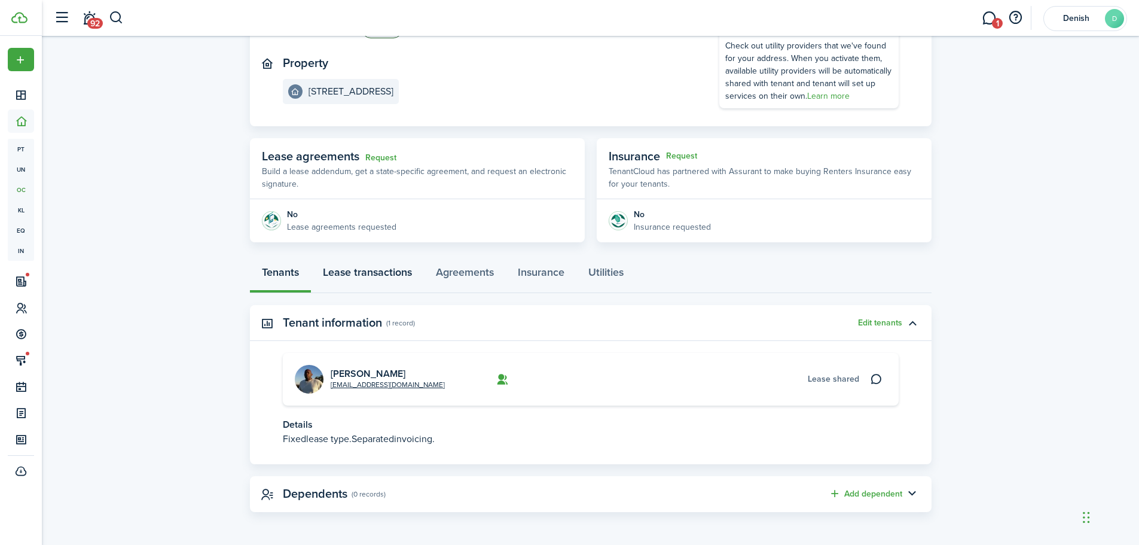
click at [404, 268] on link "Lease transactions" at bounding box center [367, 275] width 113 height 36
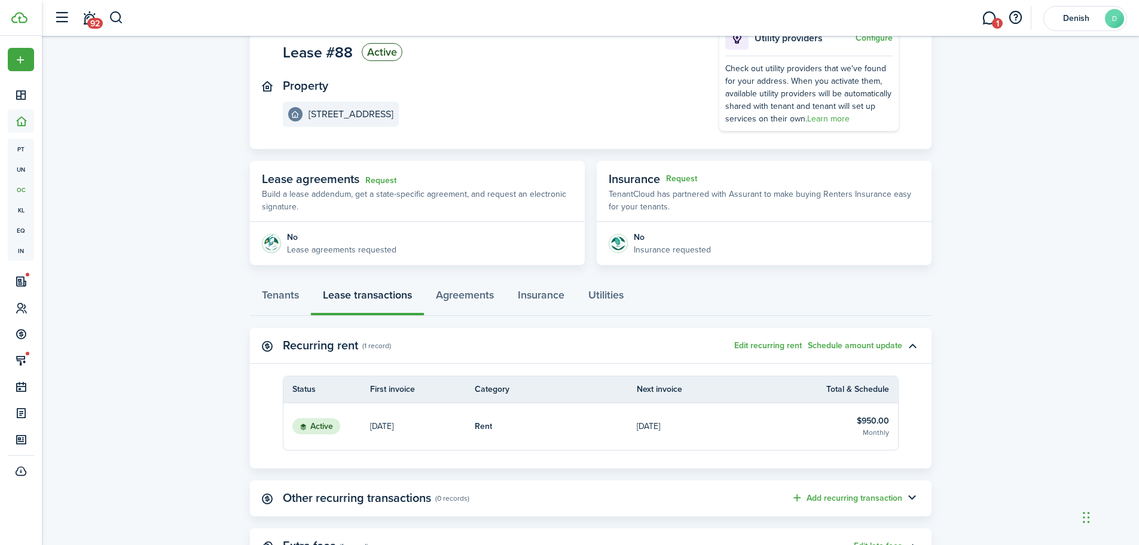
scroll to position [218, 0]
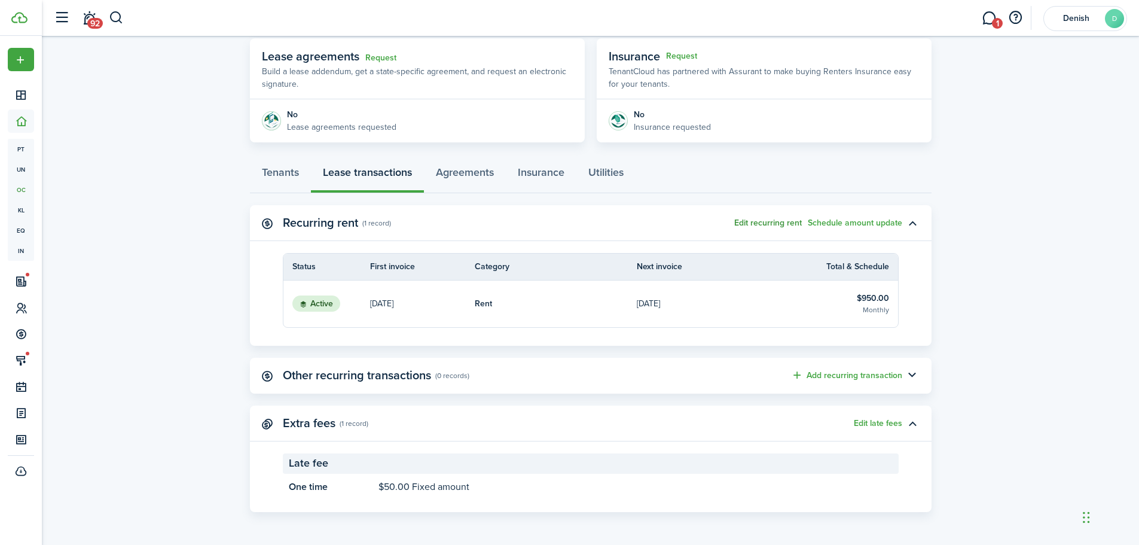
click at [777, 220] on button "Edit recurring rent" at bounding box center [768, 223] width 68 height 10
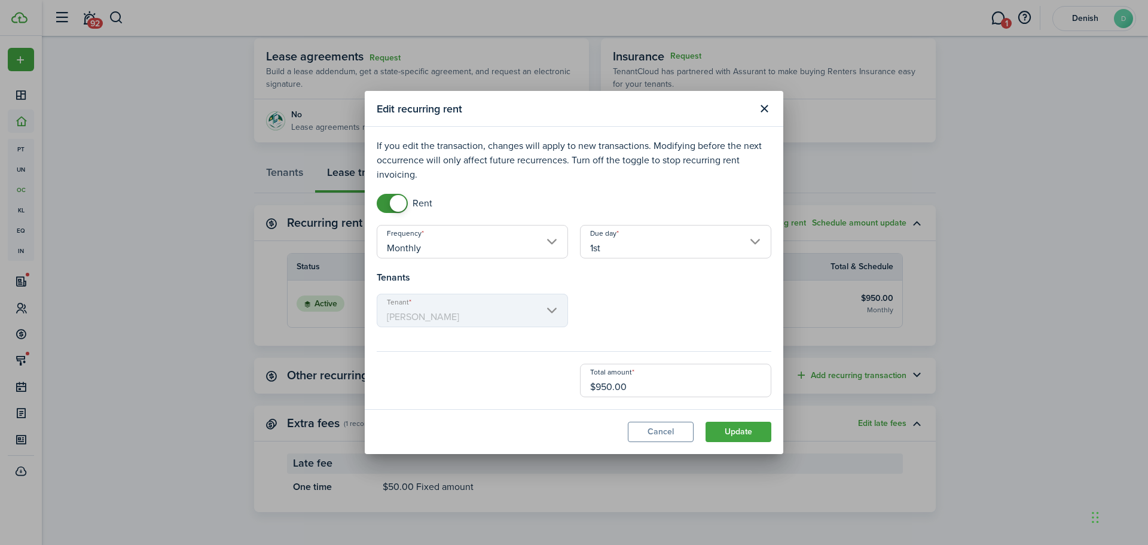
drag, startPoint x: 609, startPoint y: 398, endPoint x: 612, endPoint y: 390, distance: 8.1
click at [611, 394] on modal-body "If you edit the transaction, changes will apply to new transactions. Modifying …" at bounding box center [574, 268] width 419 height 282
click at [615, 389] on input "$950.00" at bounding box center [675, 380] width 191 height 33
click at [614, 389] on input "$950.00" at bounding box center [675, 380] width 191 height 33
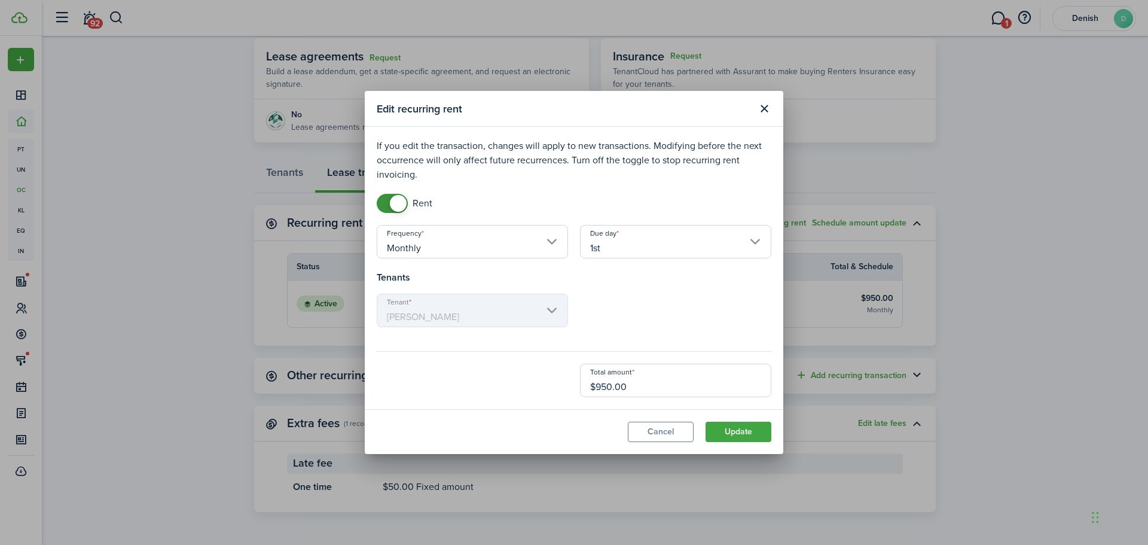
click at [613, 391] on input "$950.00" at bounding box center [675, 380] width 191 height 33
type input "$858.00"
click at [428, 389] on div "Total amount $858.00" at bounding box center [574, 380] width 407 height 33
click at [724, 435] on button "Update" at bounding box center [739, 432] width 66 height 20
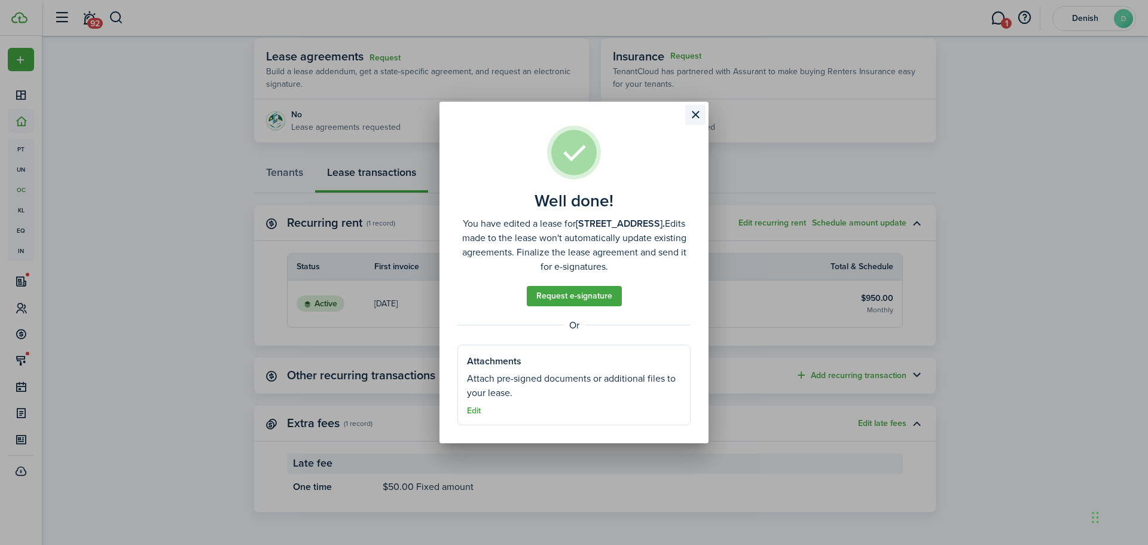
click at [694, 111] on button "Close modal" at bounding box center [695, 115] width 20 height 20
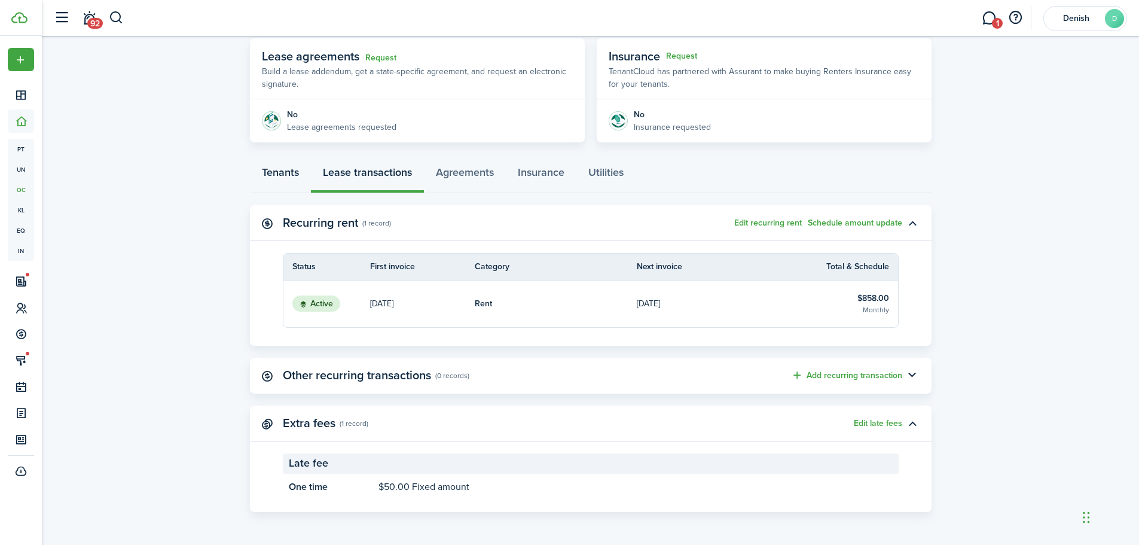
click at [304, 173] on link "Tenants" at bounding box center [280, 175] width 61 height 36
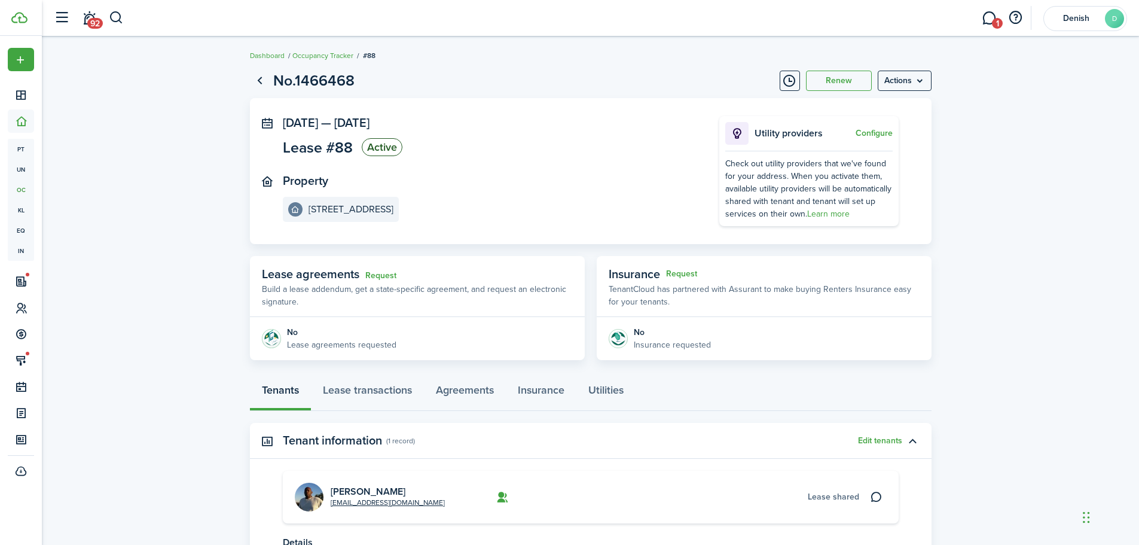
drag, startPoint x: 288, startPoint y: 489, endPoint x: 305, endPoint y: 492, distance: 17.5
click at [291, 490] on card "[EMAIL_ADDRESS][DOMAIN_NAME] [PERSON_NAME] Lease shared" at bounding box center [591, 497] width 616 height 53
drag, startPoint x: 305, startPoint y: 492, endPoint x: 312, endPoint y: 489, distance: 7.6
click at [307, 491] on img at bounding box center [309, 497] width 29 height 29
click at [344, 490] on link "[PERSON_NAME]" at bounding box center [368, 491] width 75 height 14
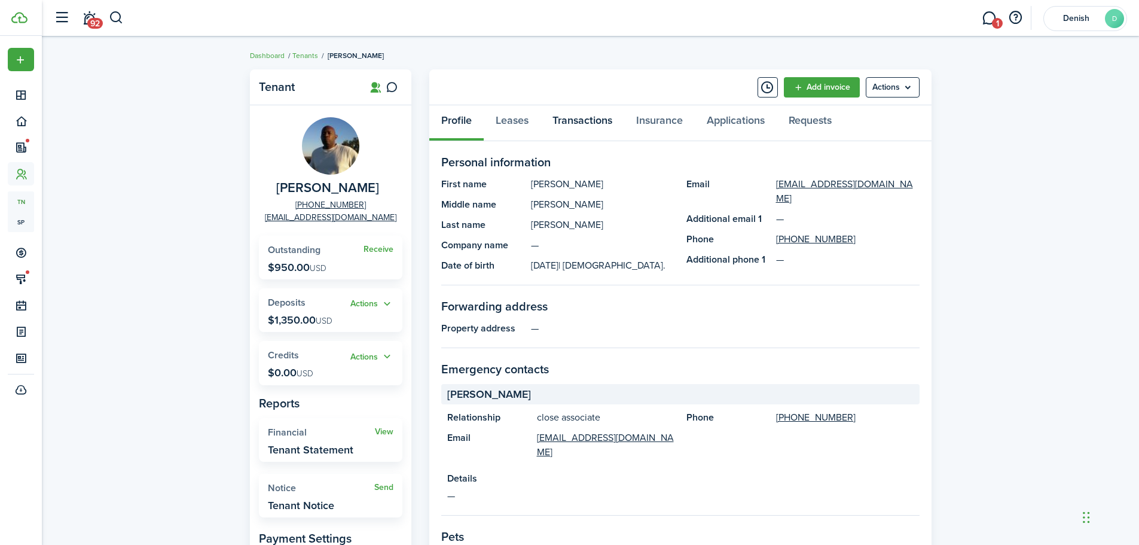
click at [568, 119] on link "Transactions" at bounding box center [583, 123] width 84 height 36
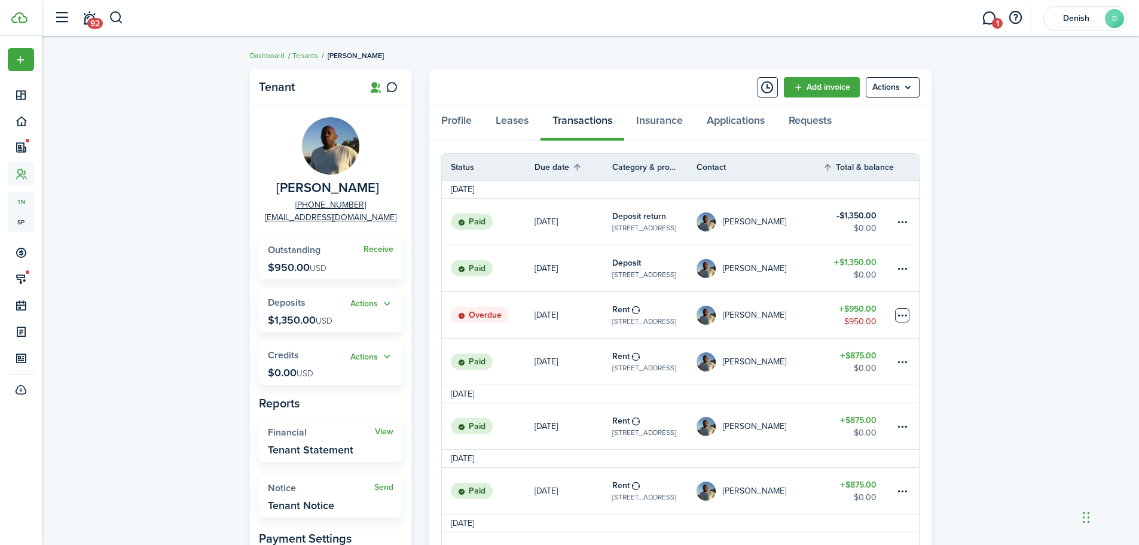
click at [904, 315] on table-menu-btn-icon at bounding box center [902, 315] width 14 height 14
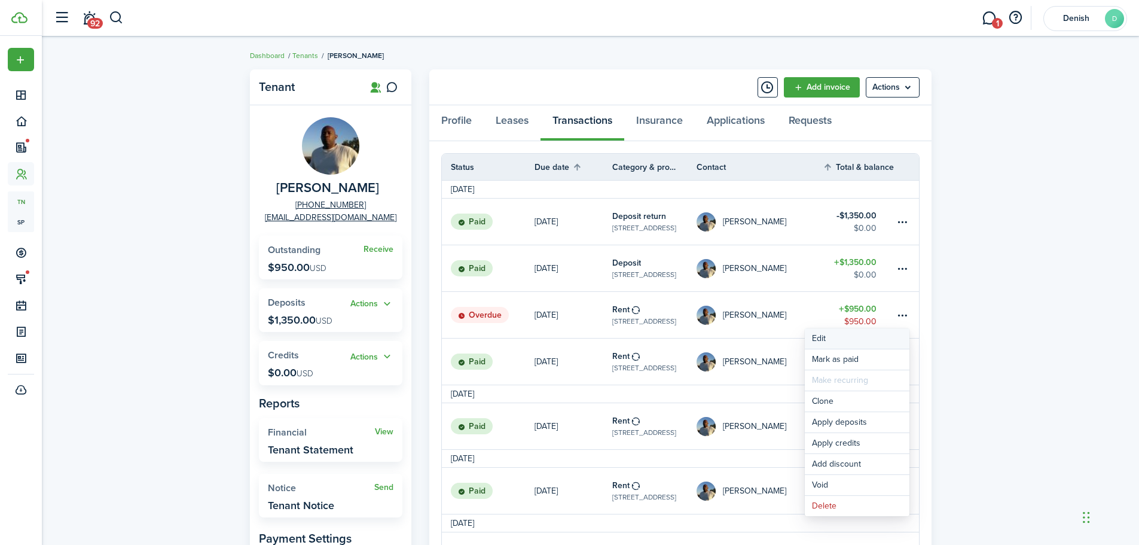
click at [833, 343] on button "Edit" at bounding box center [857, 338] width 105 height 20
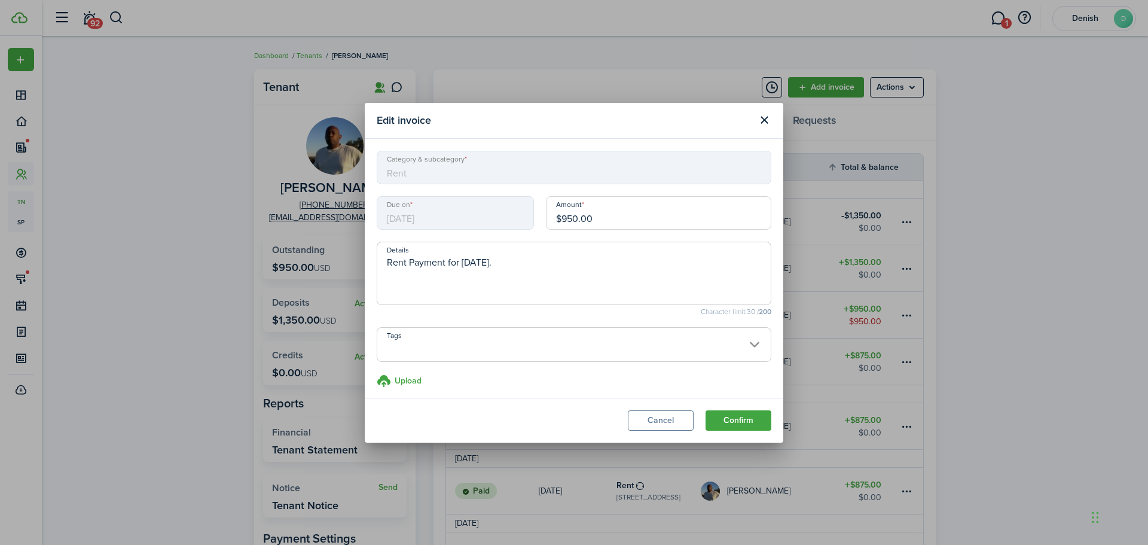
drag, startPoint x: 596, startPoint y: 235, endPoint x: 593, endPoint y: 227, distance: 8.9
click at [595, 232] on div "Amount $950.00" at bounding box center [658, 218] width 237 height 45
click at [593, 227] on input "$950.00" at bounding box center [658, 212] width 225 height 33
type input "$645.79"
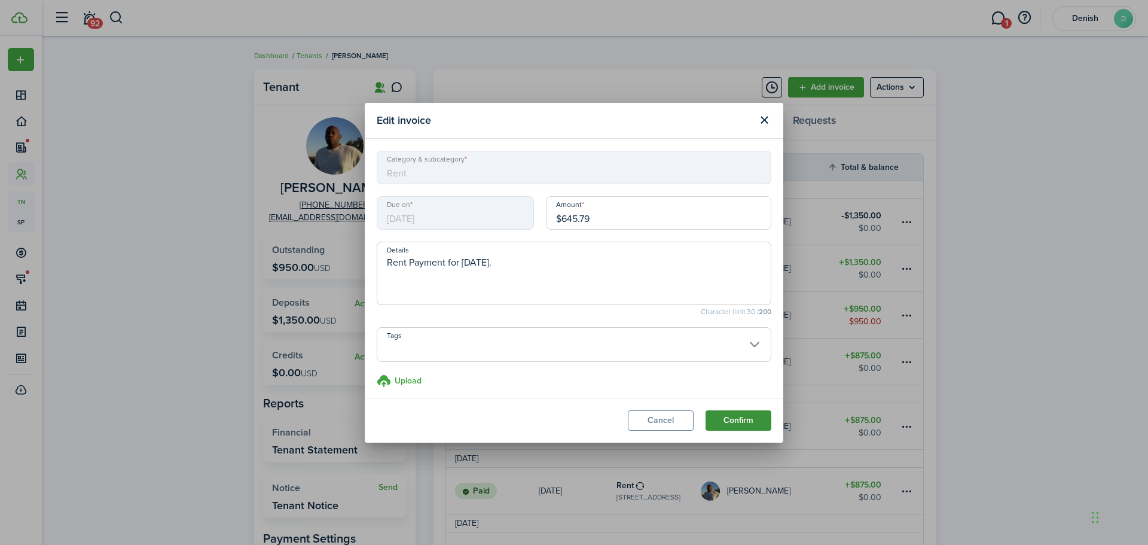
click at [739, 417] on button "Confirm" at bounding box center [739, 420] width 66 height 20
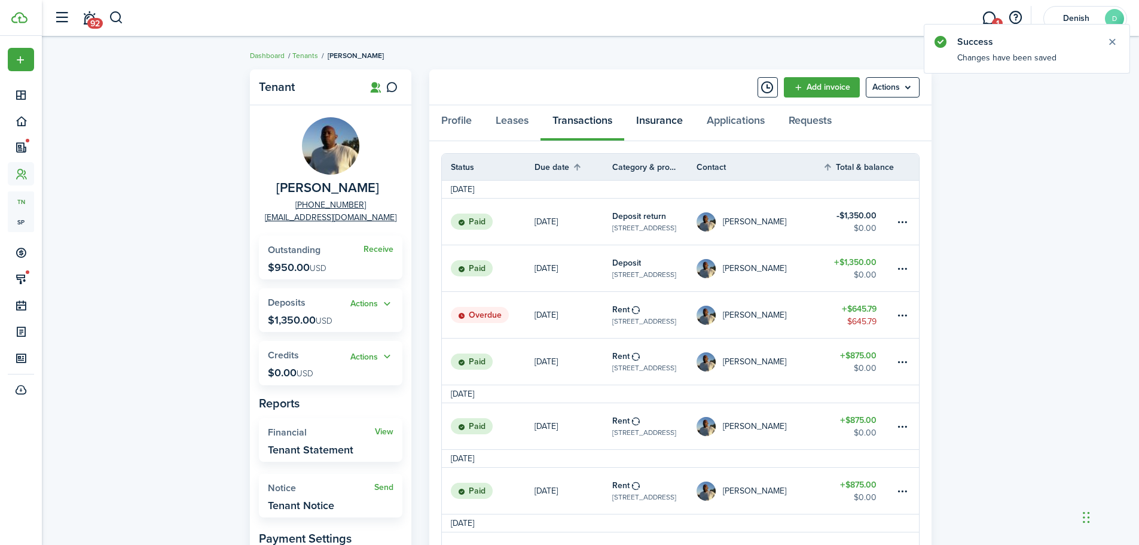
click at [649, 114] on link "Insurance" at bounding box center [659, 123] width 71 height 36
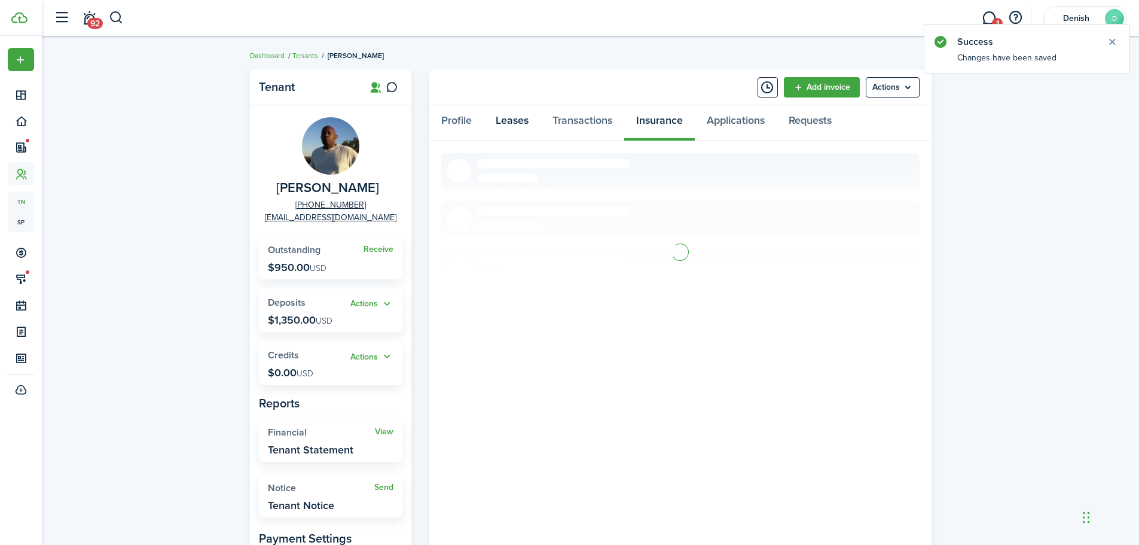
click at [508, 114] on link "Leases" at bounding box center [512, 123] width 57 height 36
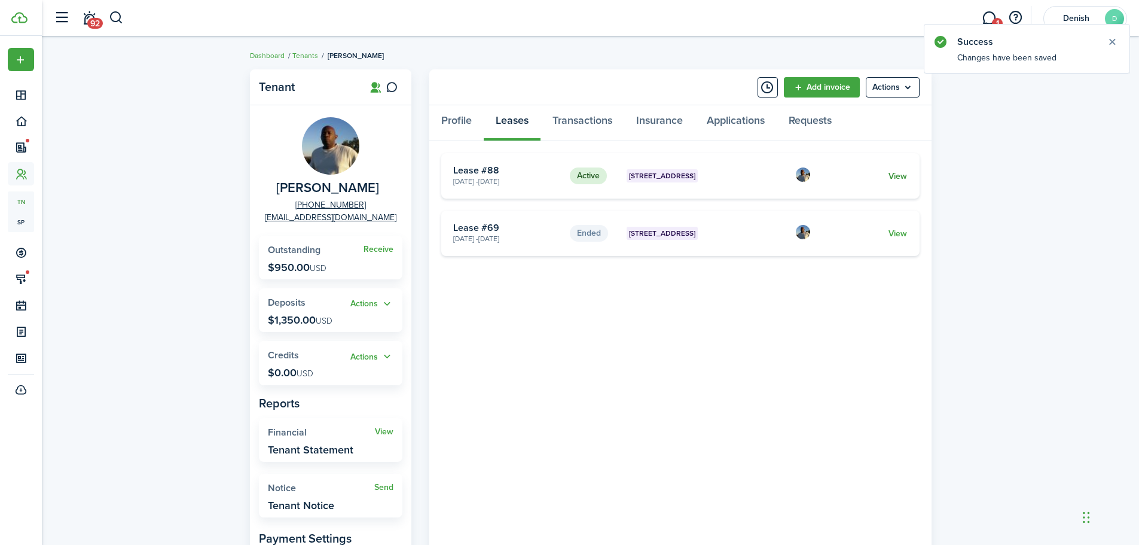
click at [901, 179] on link "View" at bounding box center [898, 176] width 19 height 13
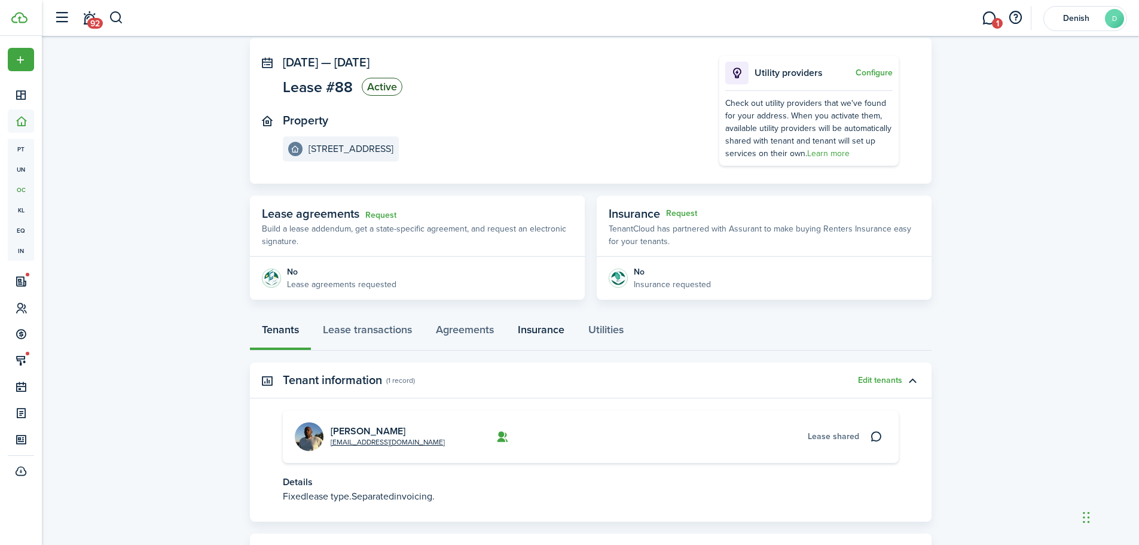
scroll to position [118, 0]
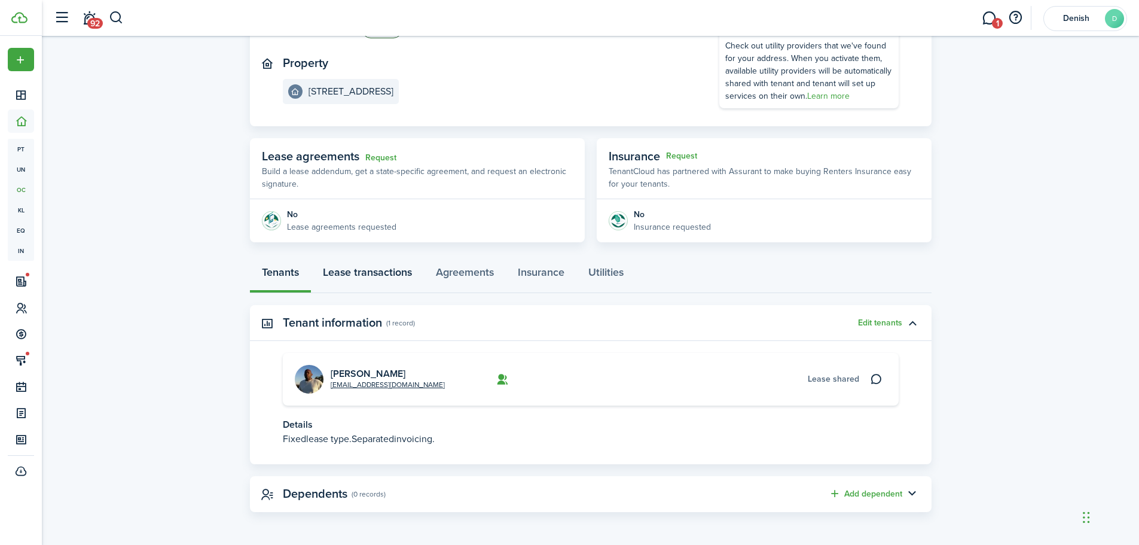
drag, startPoint x: 359, startPoint y: 254, endPoint x: 362, endPoint y: 261, distance: 8.0
click at [359, 255] on page-view-layout "No.1466468 Renew Actions [DATE] — [DATE] Lease #88 Active Property 34Lux Apartm…" at bounding box center [591, 232] width 694 height 572
click at [371, 272] on link "Lease transactions" at bounding box center [367, 275] width 113 height 36
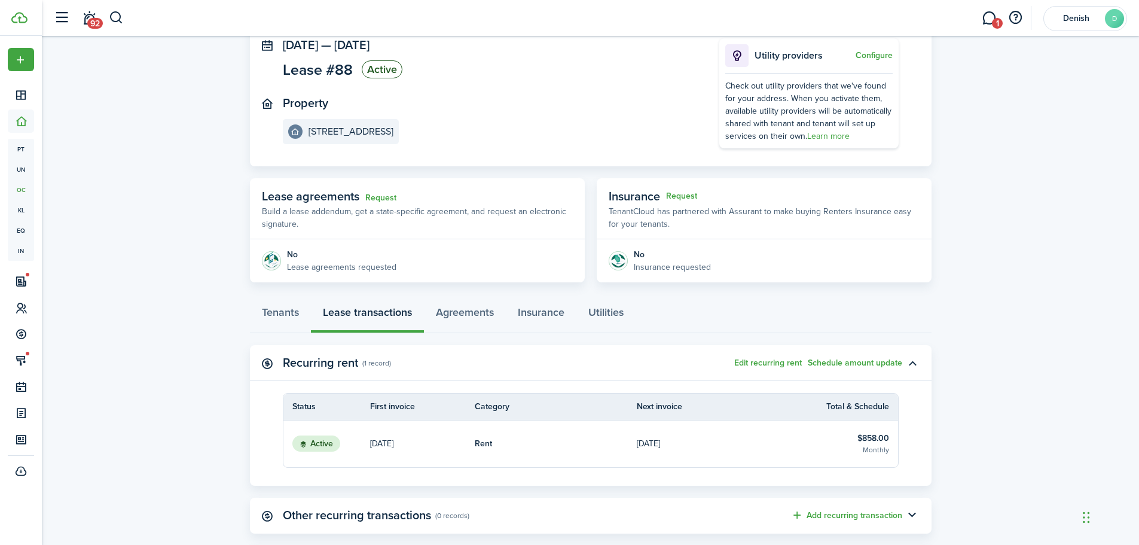
scroll to position [218, 0]
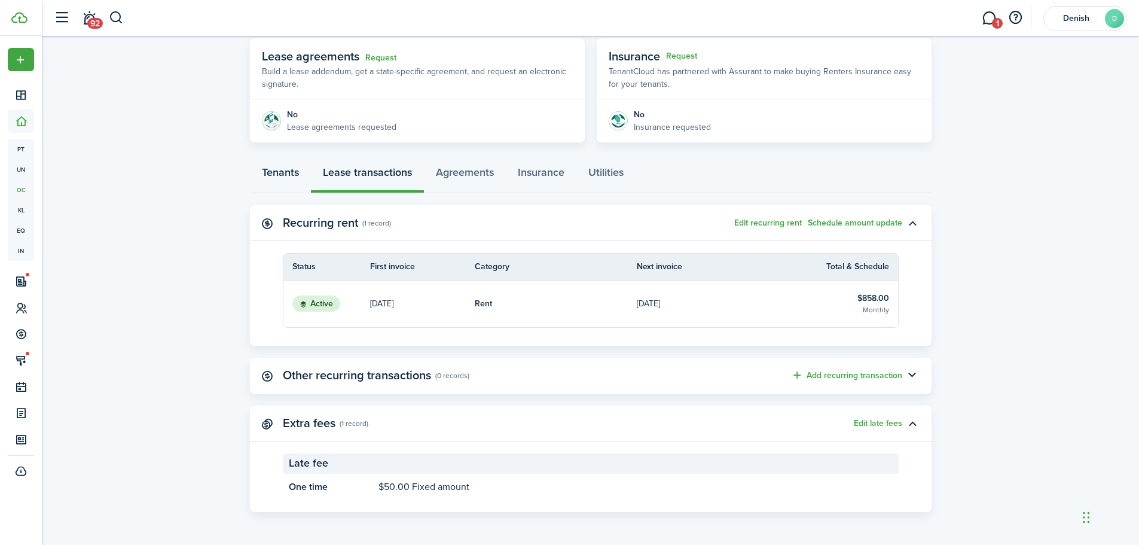
click at [281, 171] on link "Tenants" at bounding box center [280, 175] width 61 height 36
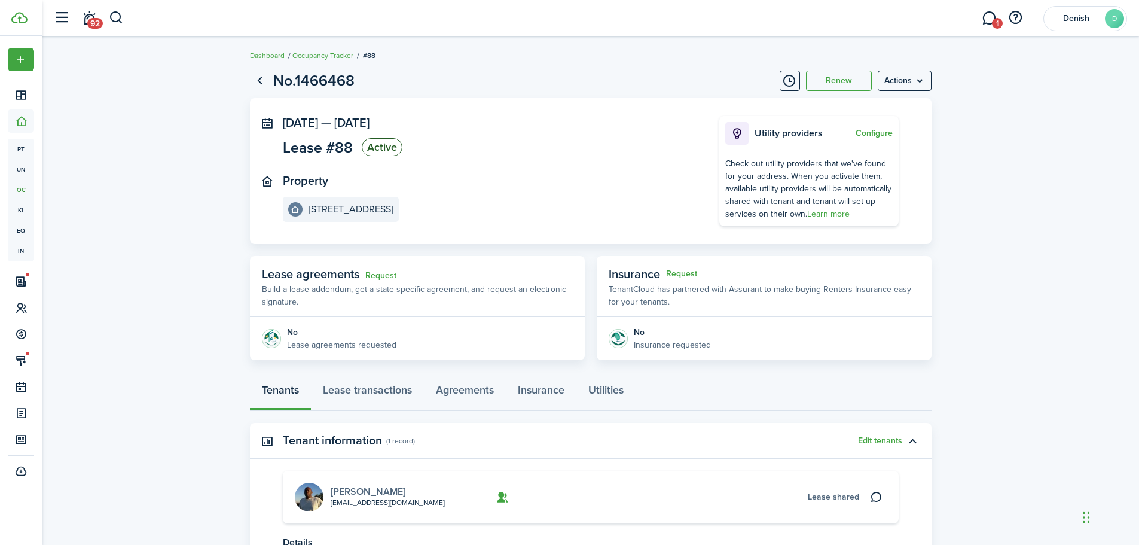
click at [352, 489] on link "[PERSON_NAME]" at bounding box center [368, 491] width 75 height 14
